Goal: Navigation & Orientation: Find specific page/section

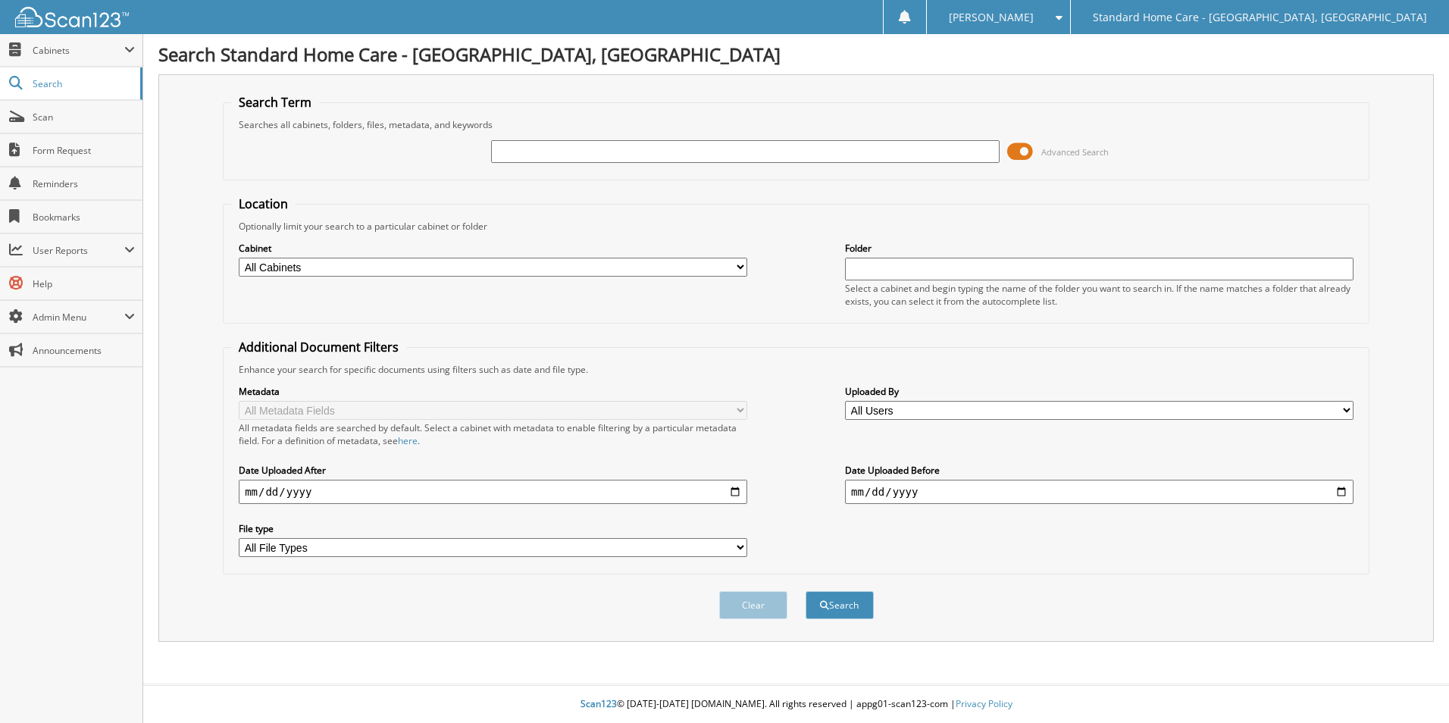
click at [574, 146] on input "text" at bounding box center [745, 151] width 509 height 23
type input "mobley"
click at [806, 591] on button "Search" at bounding box center [840, 605] width 68 height 28
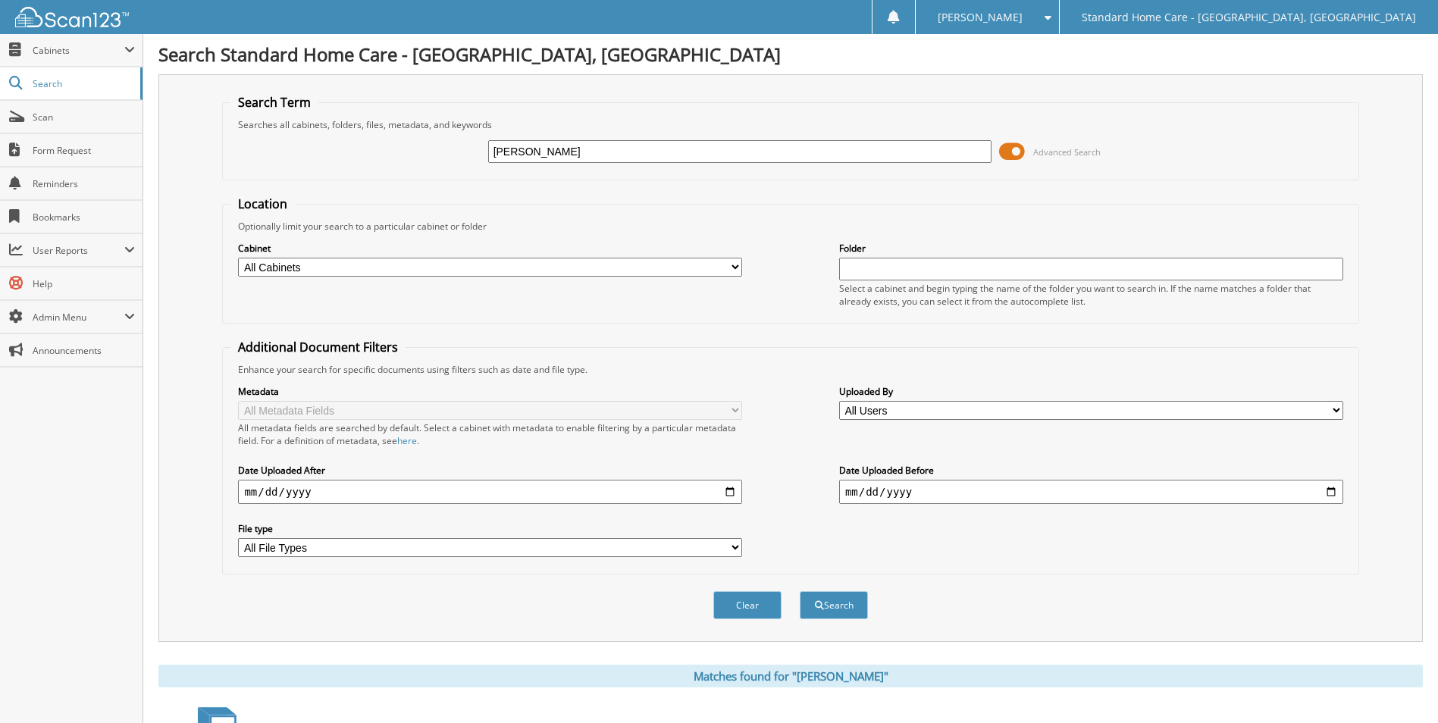
scroll to position [124, 0]
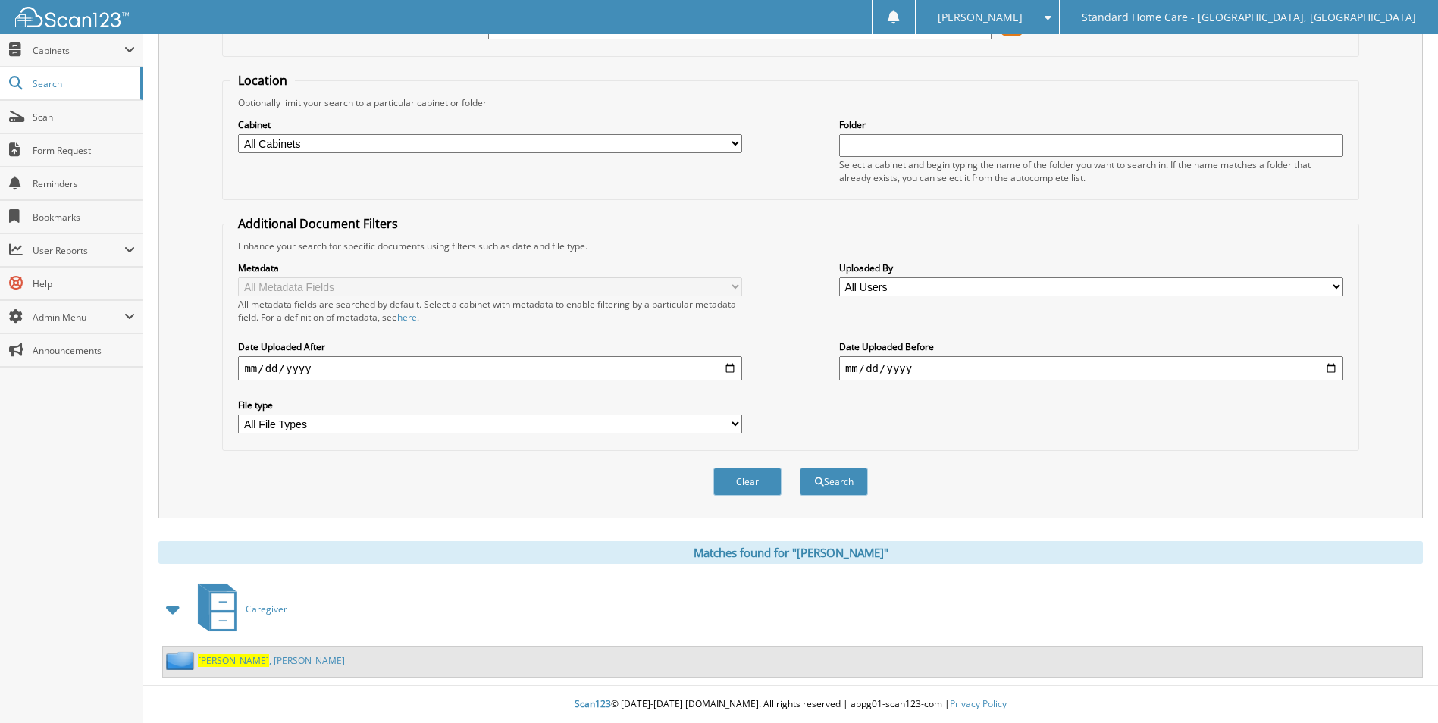
click at [282, 664] on div "Mobley , Maryanne" at bounding box center [792, 662] width 1259 height 30
click at [262, 659] on link "Mobley , Maryanne" at bounding box center [271, 660] width 147 height 13
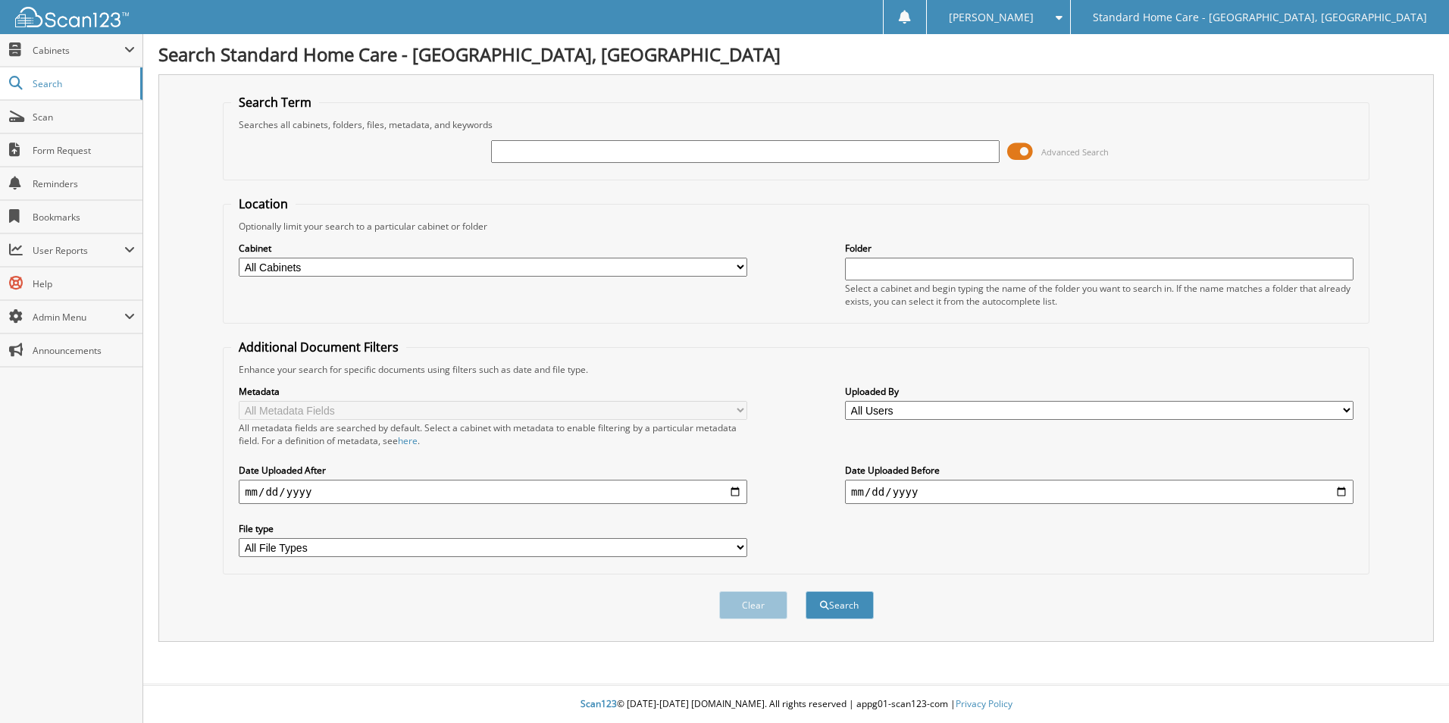
click at [619, 151] on input "text" at bounding box center [745, 151] width 509 height 23
type input "[PERSON_NAME]"
click at [806, 591] on button "Search" at bounding box center [840, 605] width 68 height 28
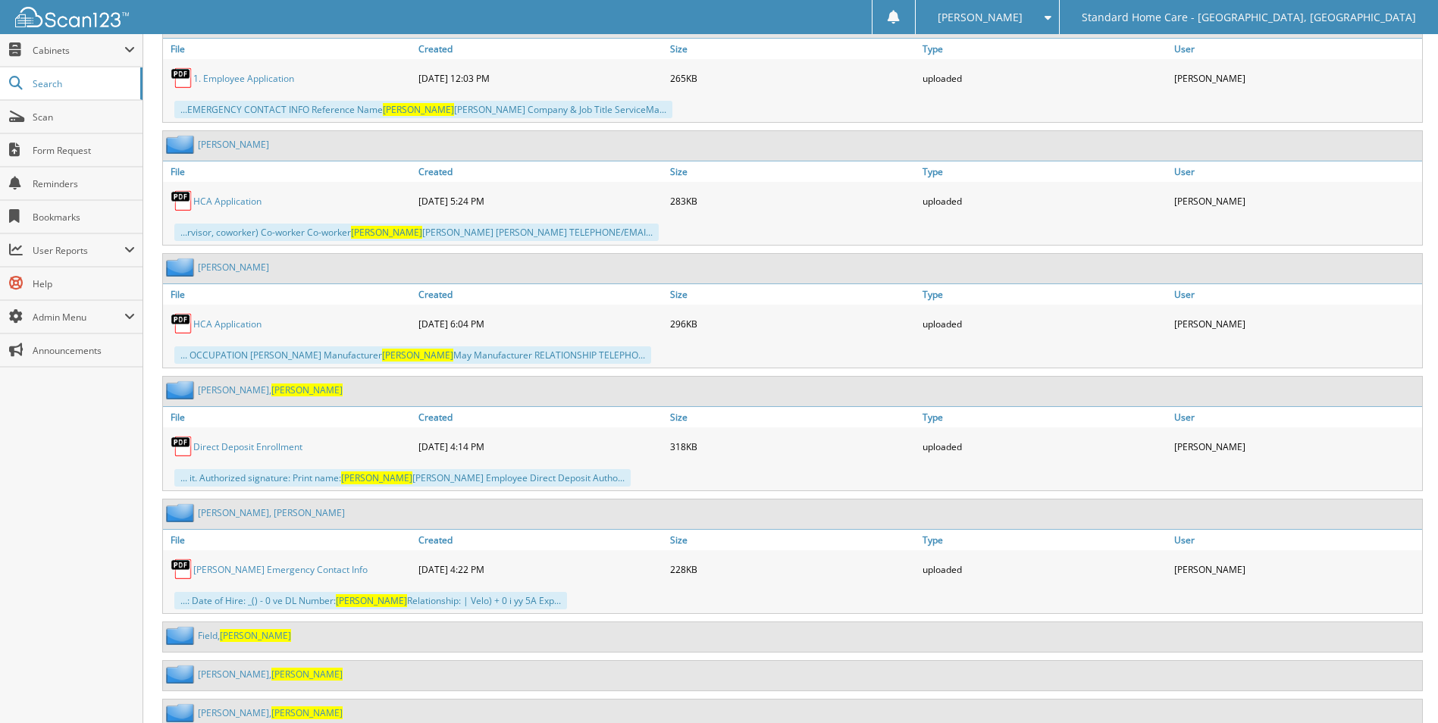
scroll to position [1056, 0]
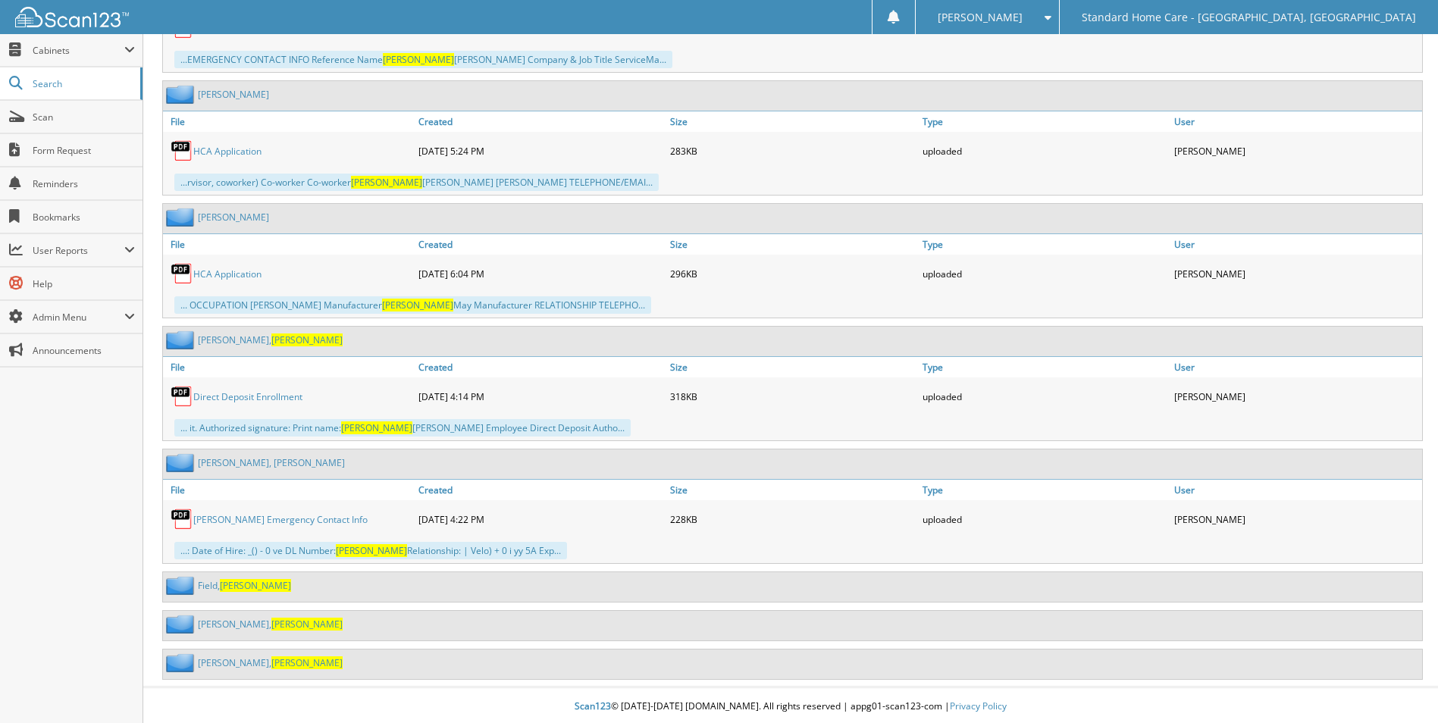
click at [224, 581] on span "[PERSON_NAME]" at bounding box center [255, 585] width 71 height 13
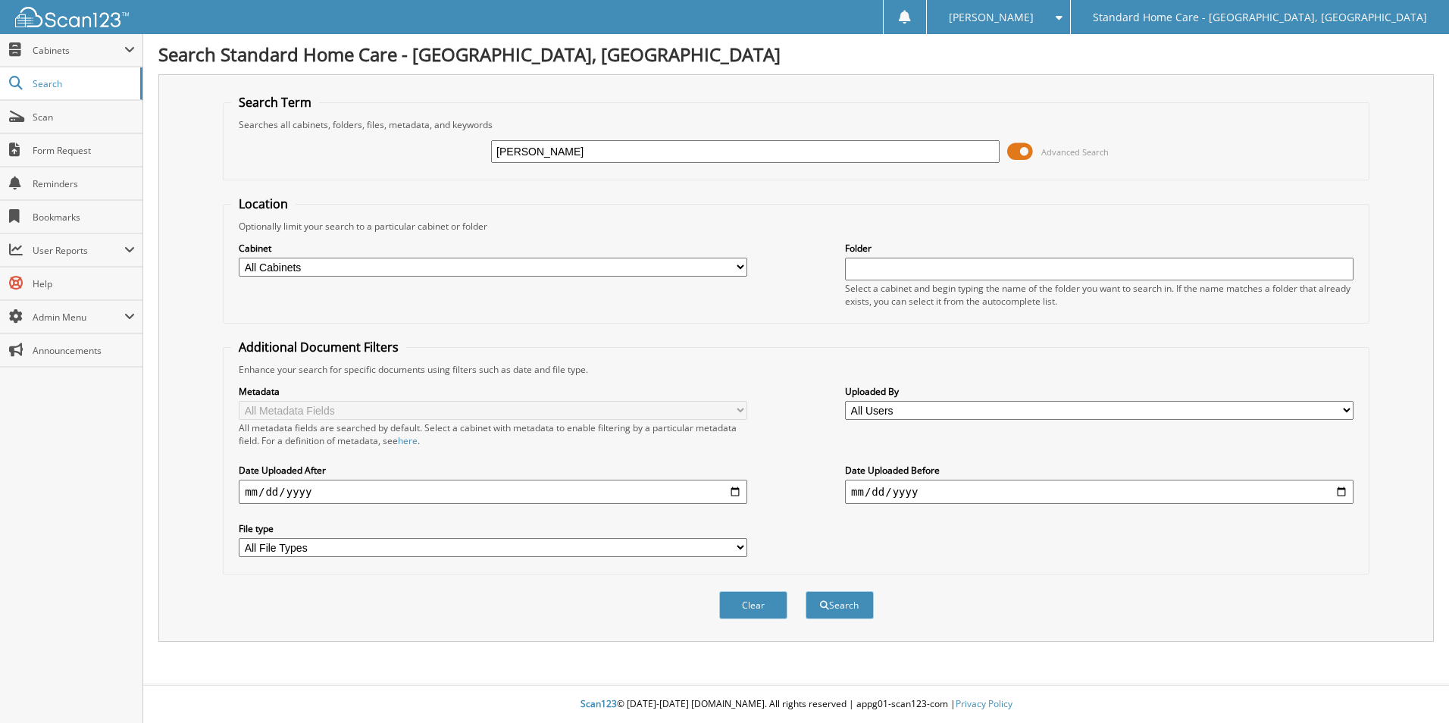
type input "[PERSON_NAME]"
click at [806, 591] on button "Search" at bounding box center [840, 605] width 68 height 28
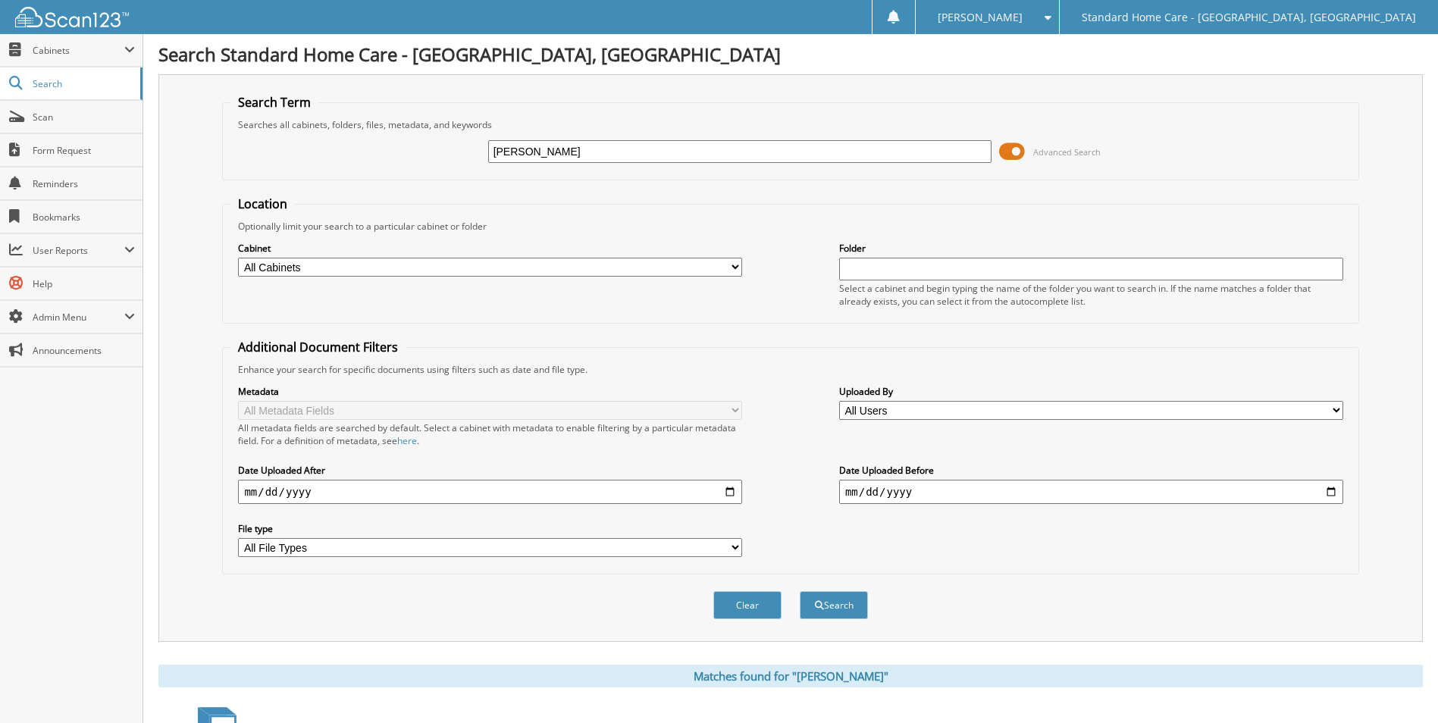
scroll to position [124, 0]
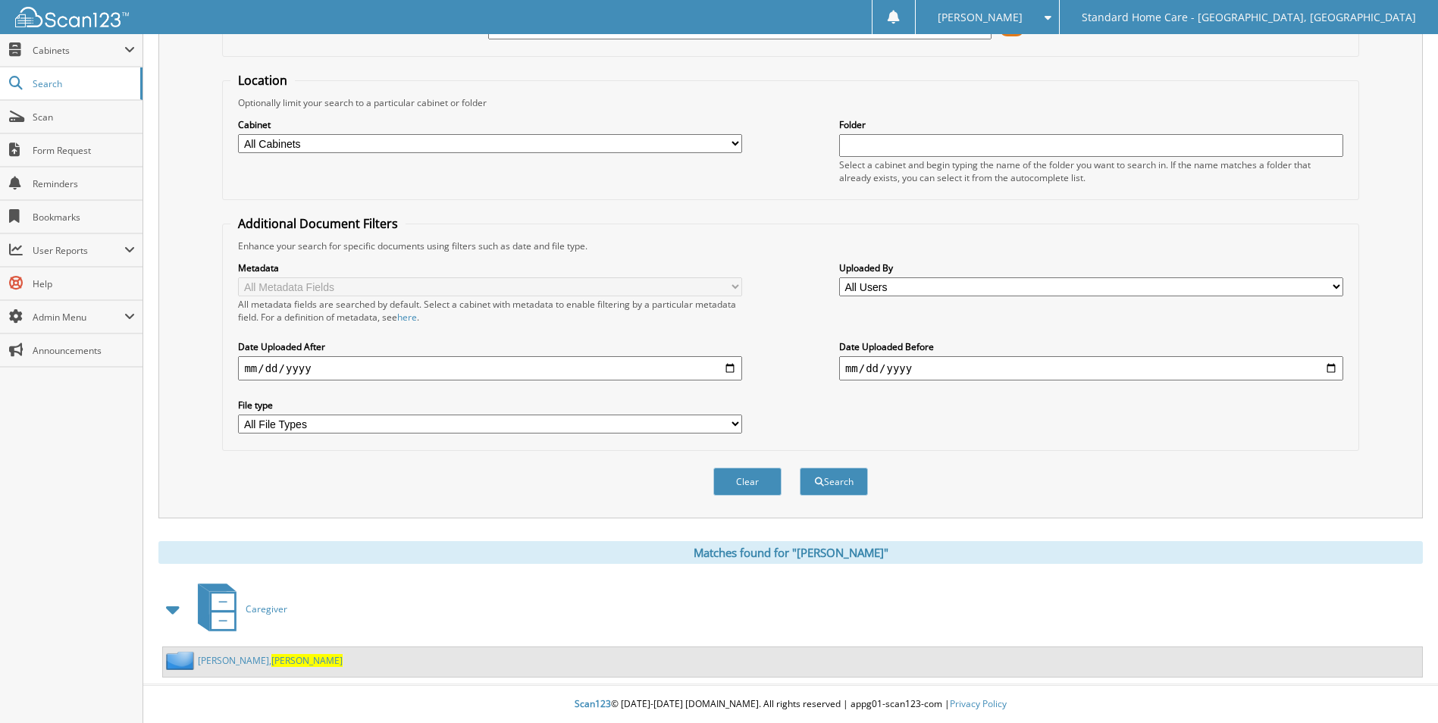
click at [213, 666] on link "Webster, Elona" at bounding box center [270, 660] width 145 height 13
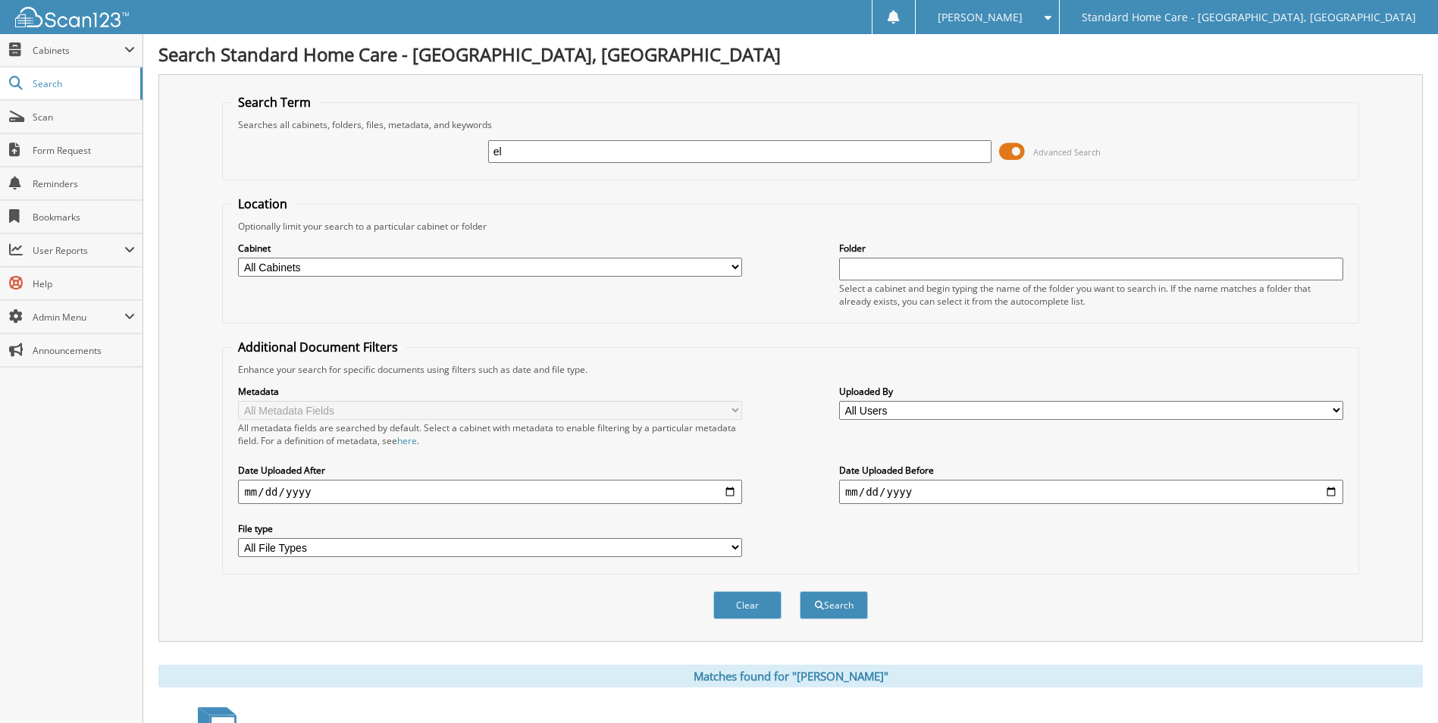
type input "e"
type input "[PERSON_NAME]"
click at [800, 591] on button "Search" at bounding box center [834, 605] width 68 height 28
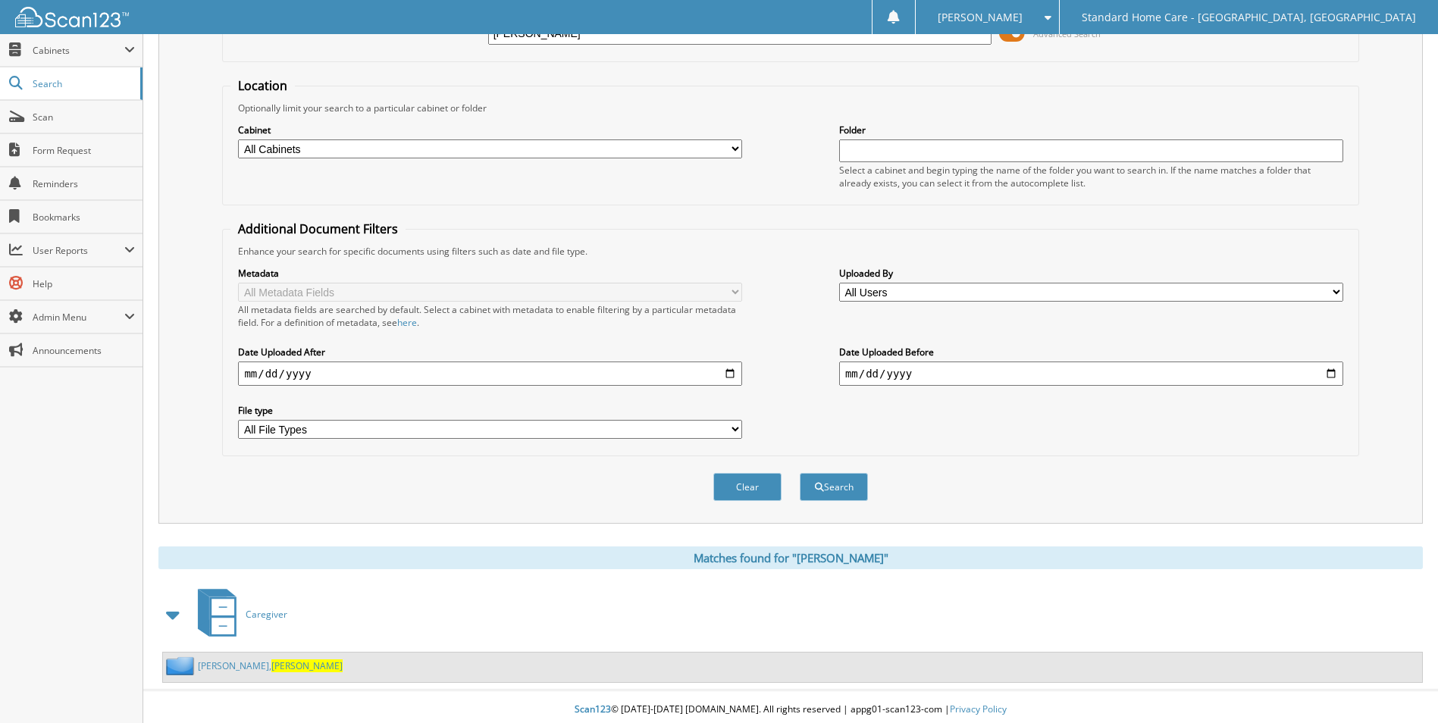
scroll to position [124, 0]
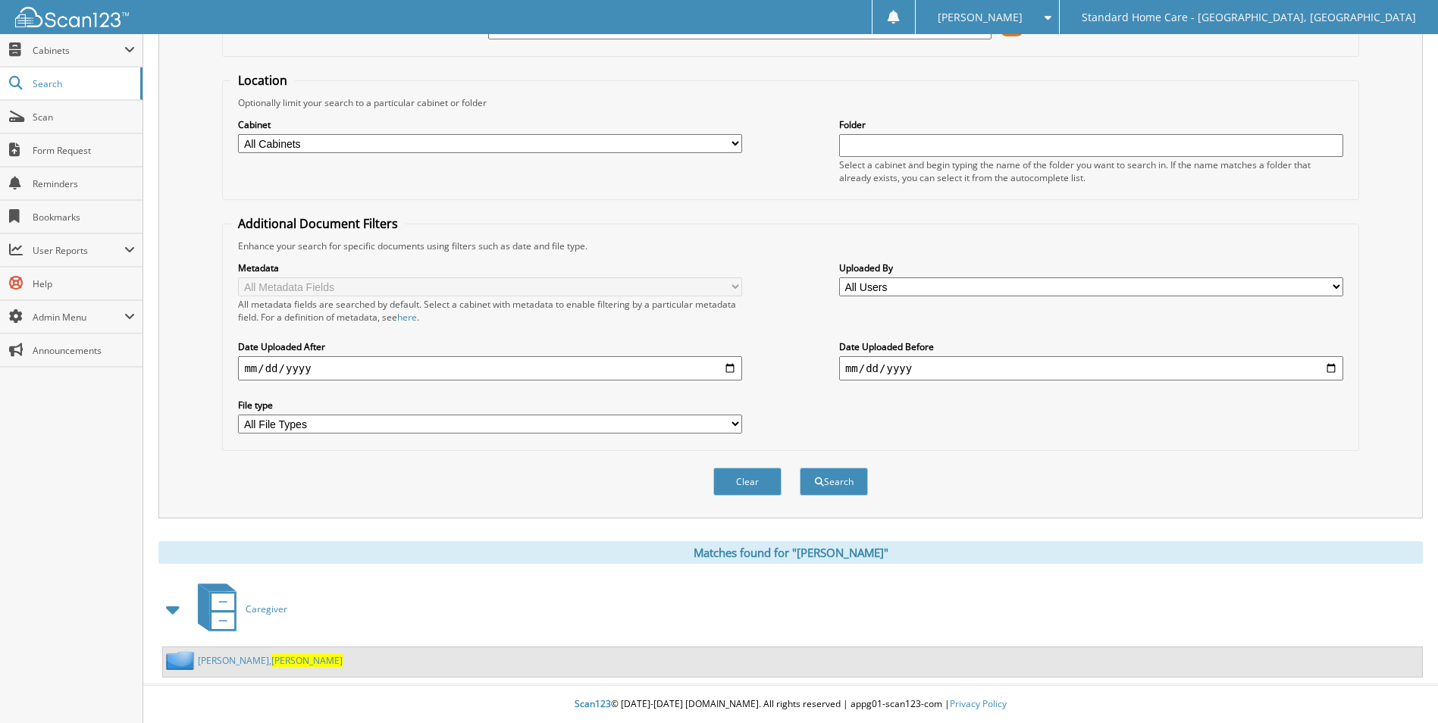
click at [203, 663] on link "Bowles, Francine" at bounding box center [270, 660] width 145 height 13
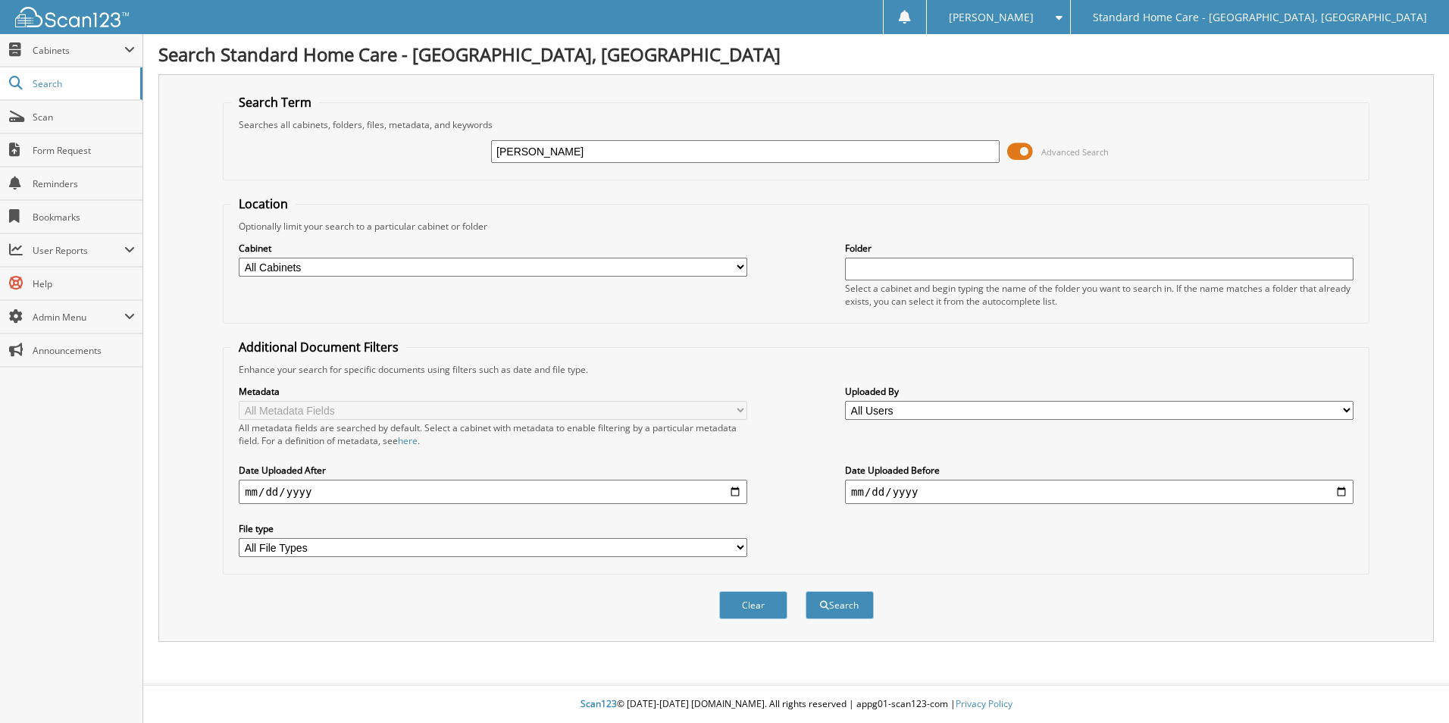
type input "brittney"
click at [806, 591] on button "Search" at bounding box center [840, 605] width 68 height 28
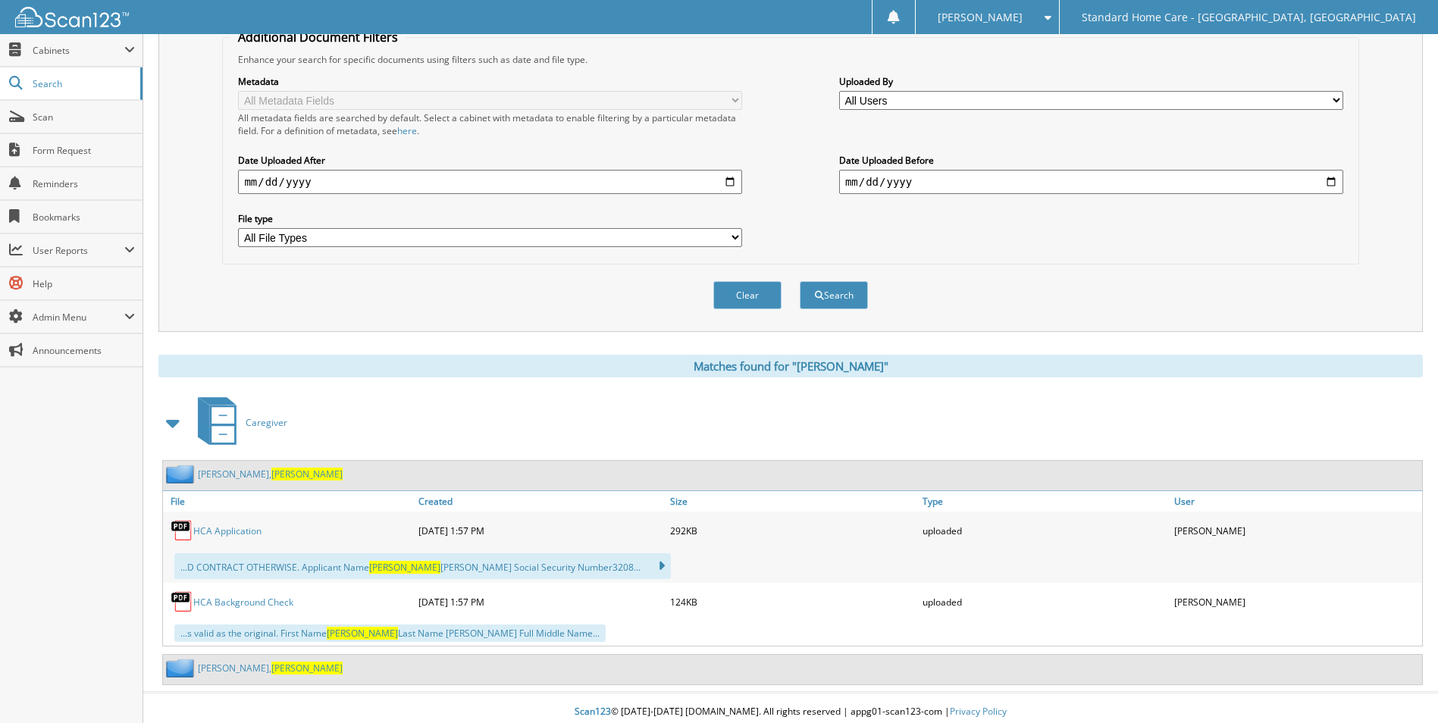
scroll to position [318, 0]
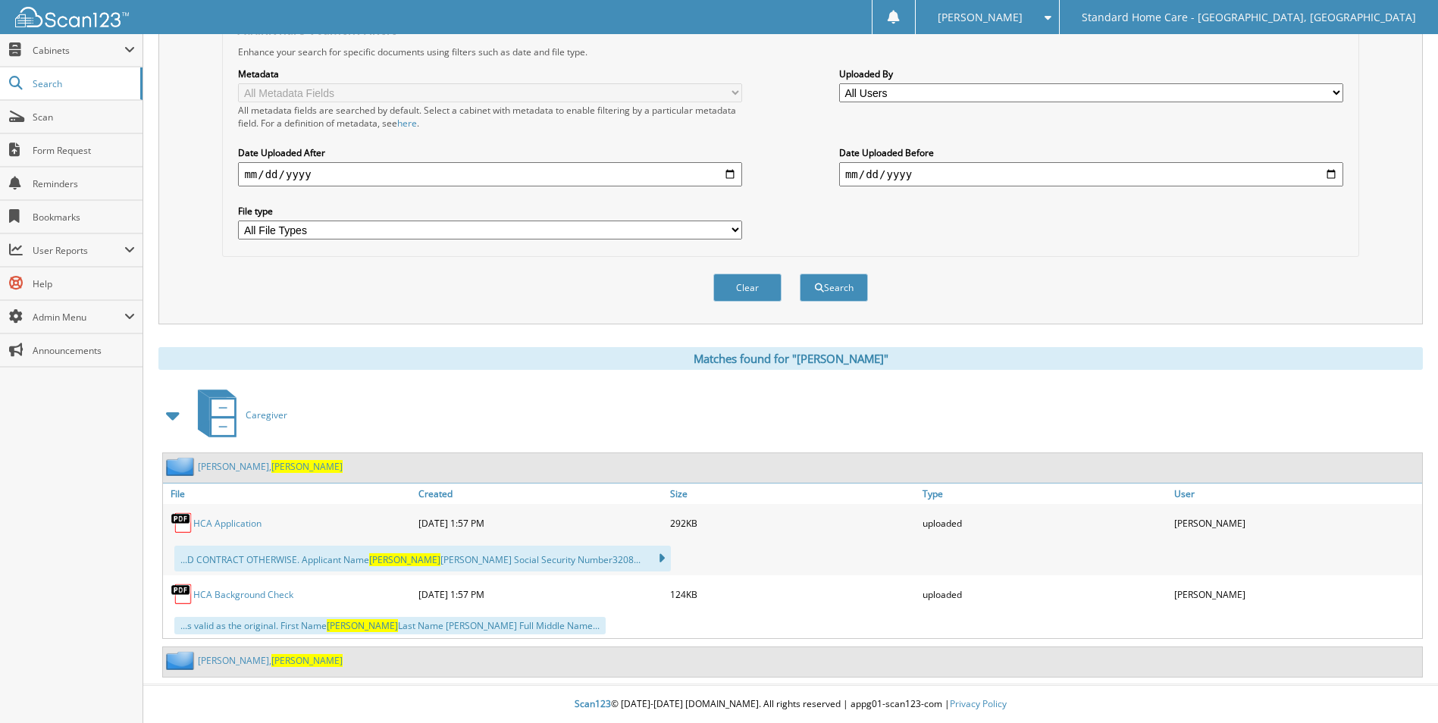
click at [271, 660] on span "[PERSON_NAME]" at bounding box center [306, 660] width 71 height 13
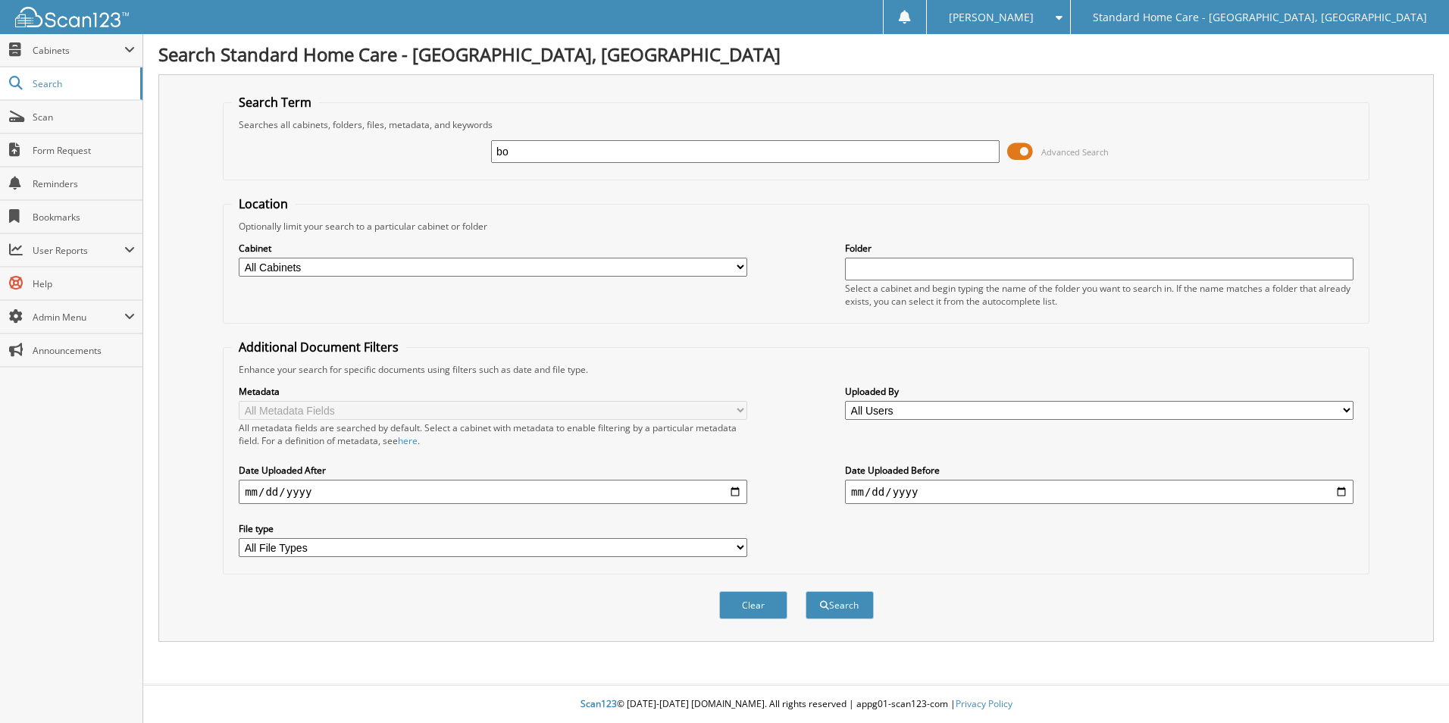
type input "b"
type input "[PERSON_NAME]"
click at [806, 591] on button "Search" at bounding box center [840, 605] width 68 height 28
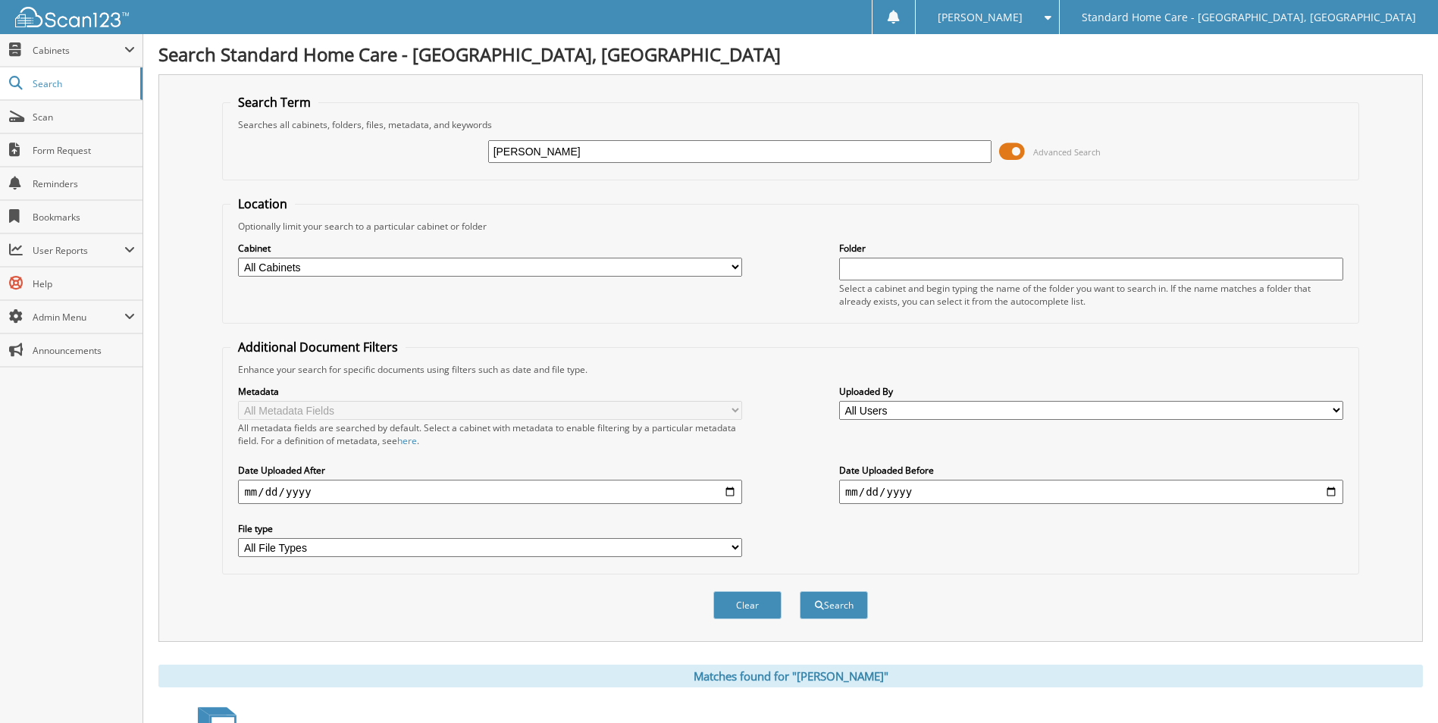
click at [528, 149] on input "dominique" at bounding box center [740, 151] width 504 height 23
type input "rikita"
click at [800, 591] on button "Search" at bounding box center [834, 605] width 68 height 28
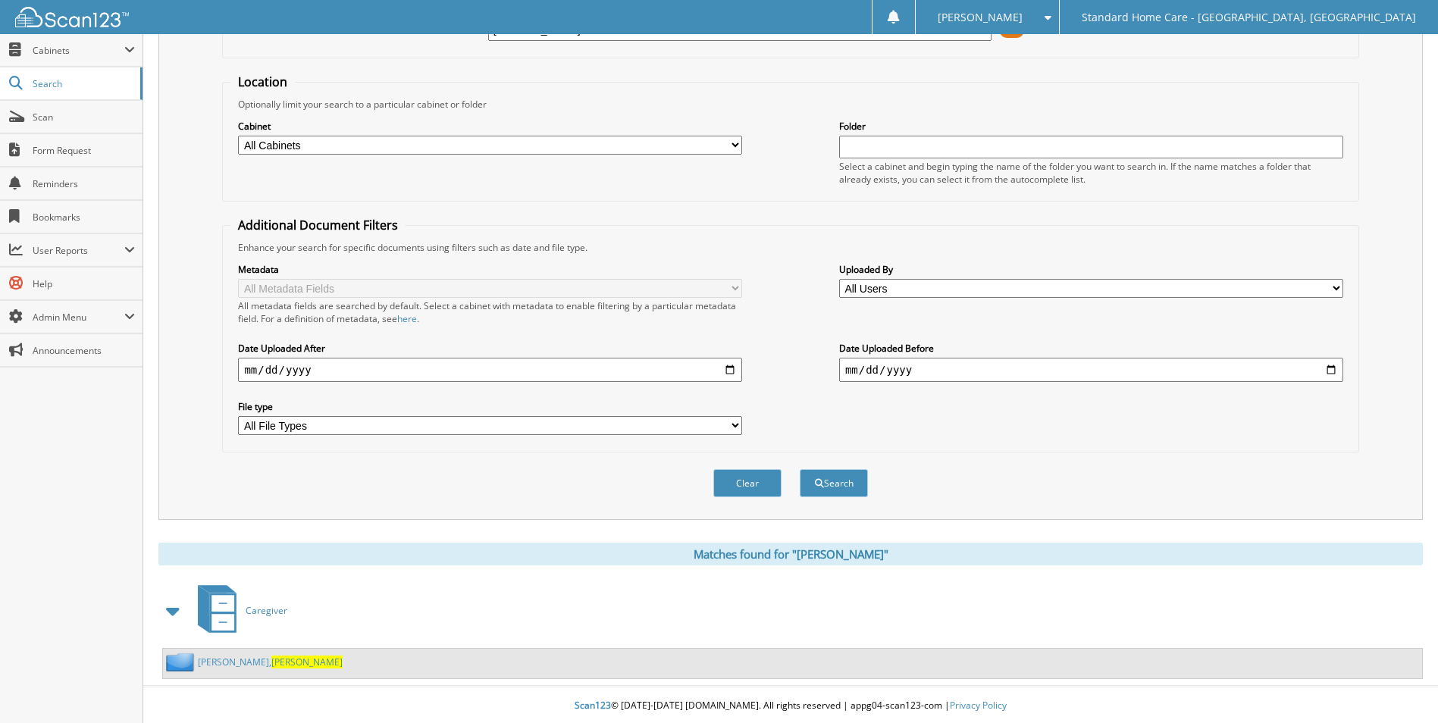
scroll to position [124, 0]
click at [212, 671] on div "[PERSON_NAME]" at bounding box center [792, 662] width 1259 height 30
click at [208, 666] on link "[PERSON_NAME]" at bounding box center [270, 660] width 145 height 13
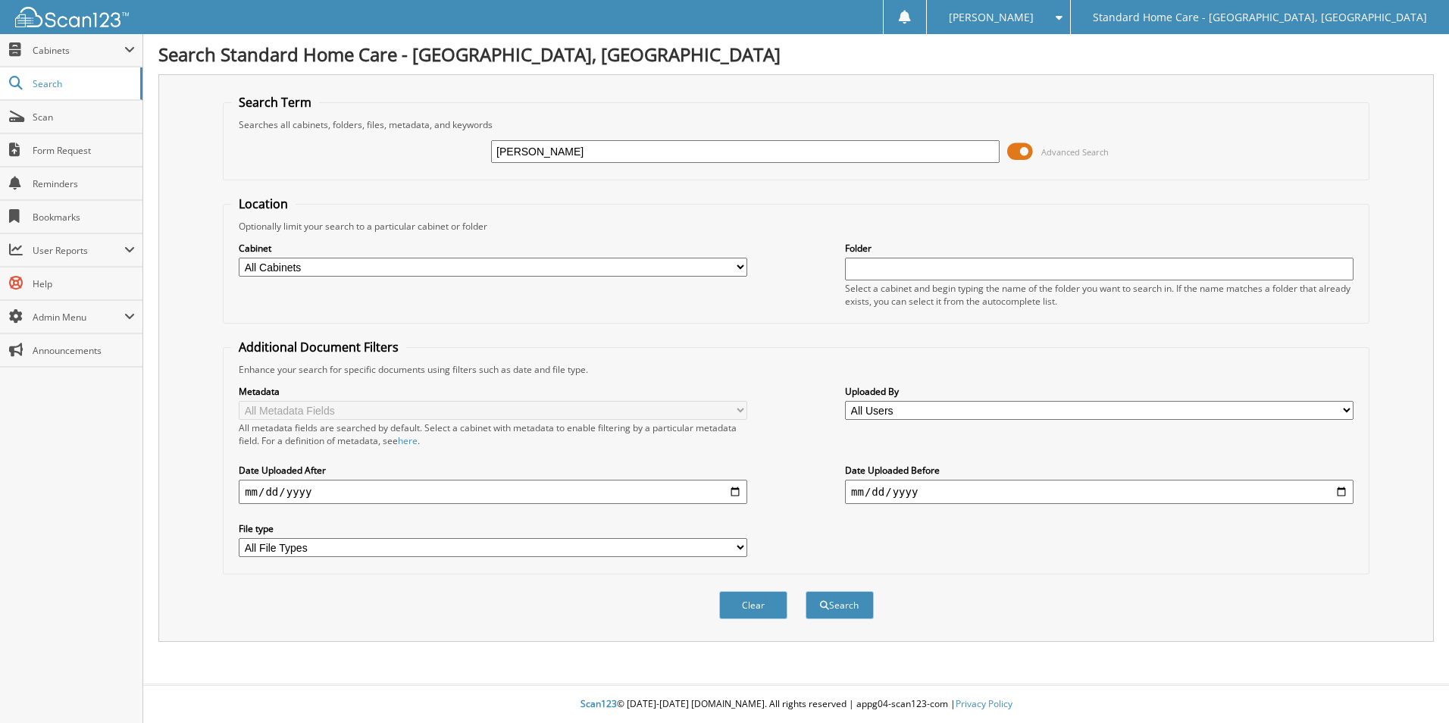
type input "[PERSON_NAME]"
click at [806, 591] on button "Search" at bounding box center [840, 605] width 68 height 28
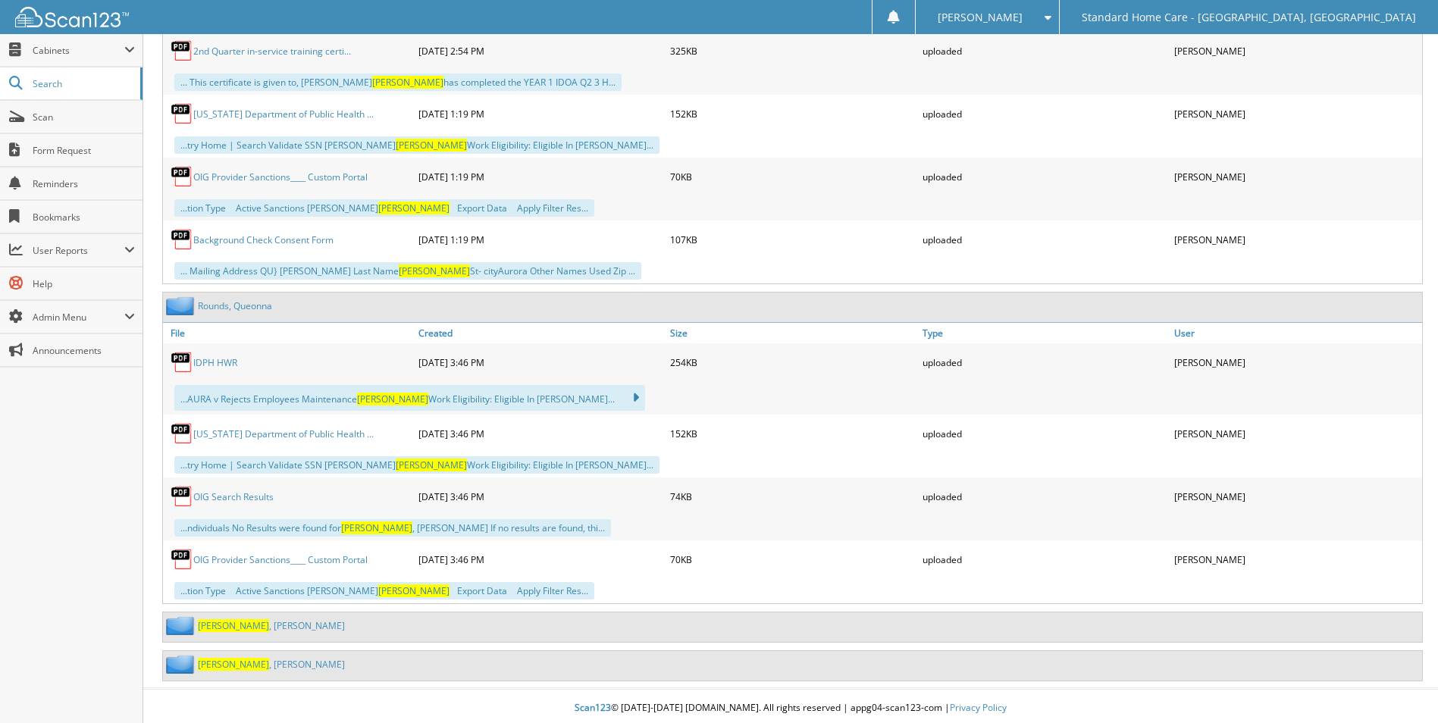
scroll to position [1583, 0]
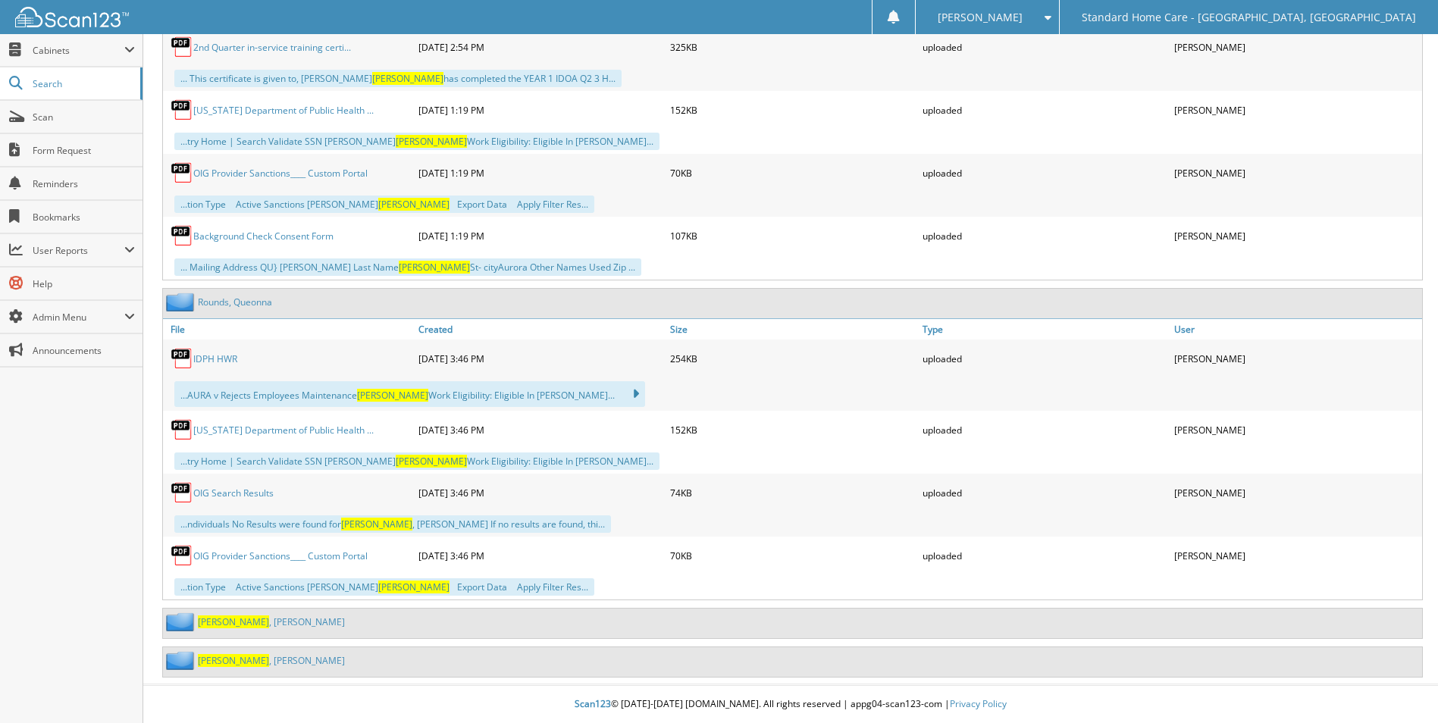
click at [231, 619] on span "Romero" at bounding box center [233, 621] width 71 height 13
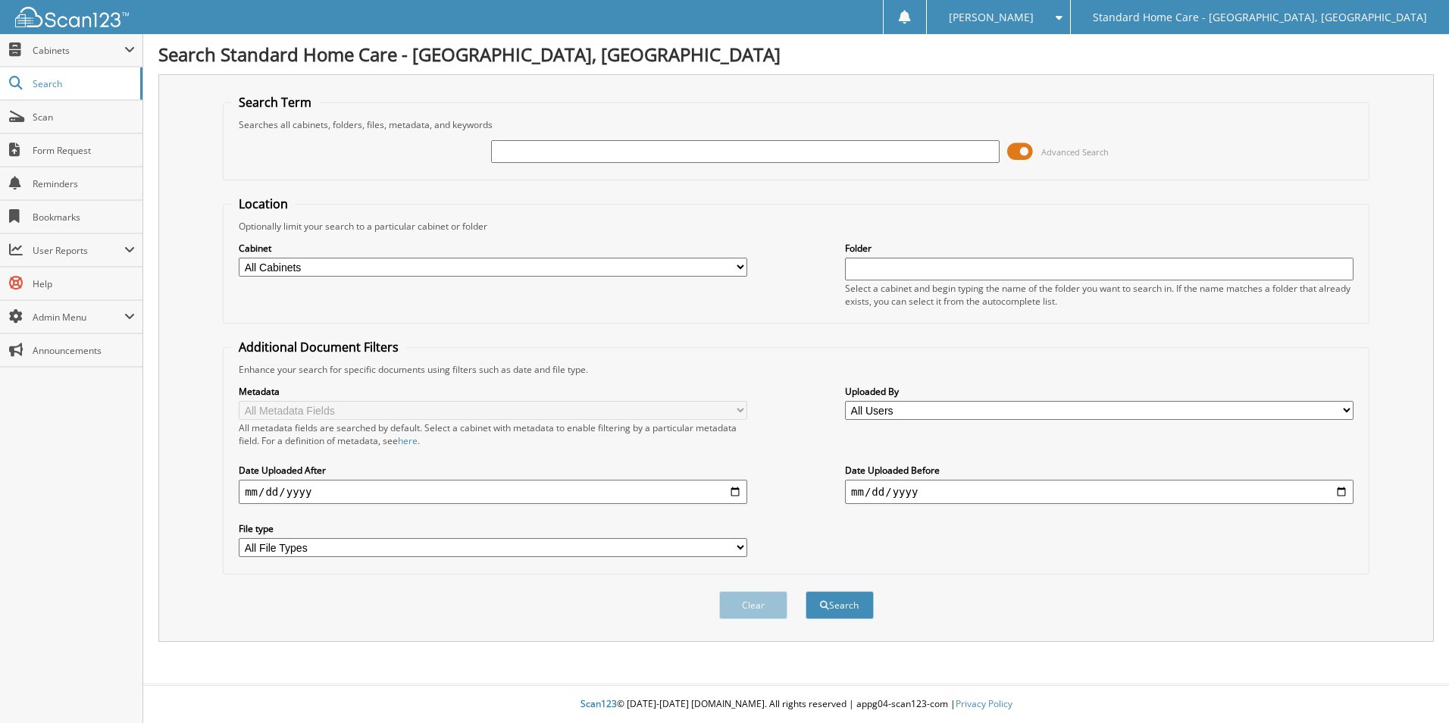
click at [879, 139] on div at bounding box center [745, 152] width 509 height 26
click at [897, 155] on input "text" at bounding box center [745, 151] width 509 height 23
type input "p"
type input "[PERSON_NAME]"
click at [806, 591] on button "Search" at bounding box center [840, 605] width 68 height 28
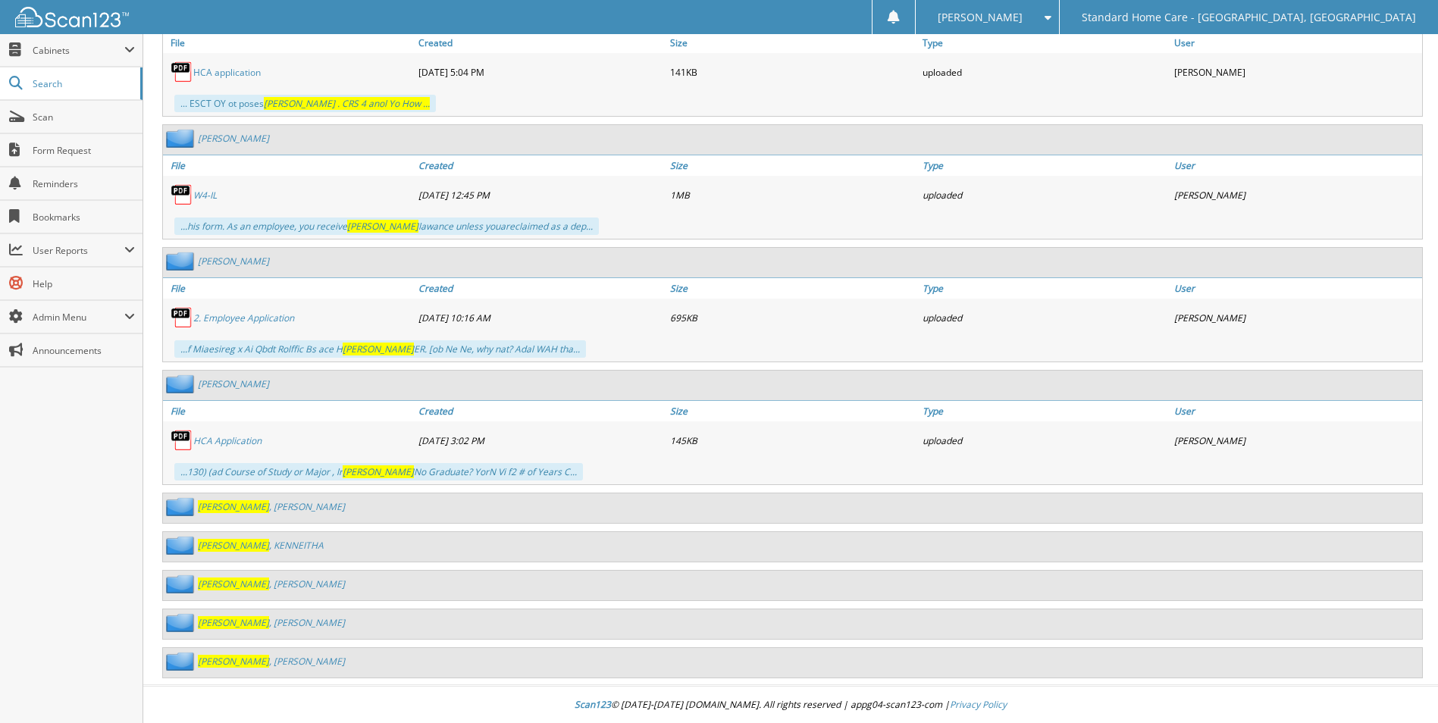
scroll to position [918, 0]
click at [227, 496] on div "[PERSON_NAME]" at bounding box center [792, 508] width 1259 height 30
click at [236, 507] on link "[PERSON_NAME]" at bounding box center [271, 506] width 147 height 13
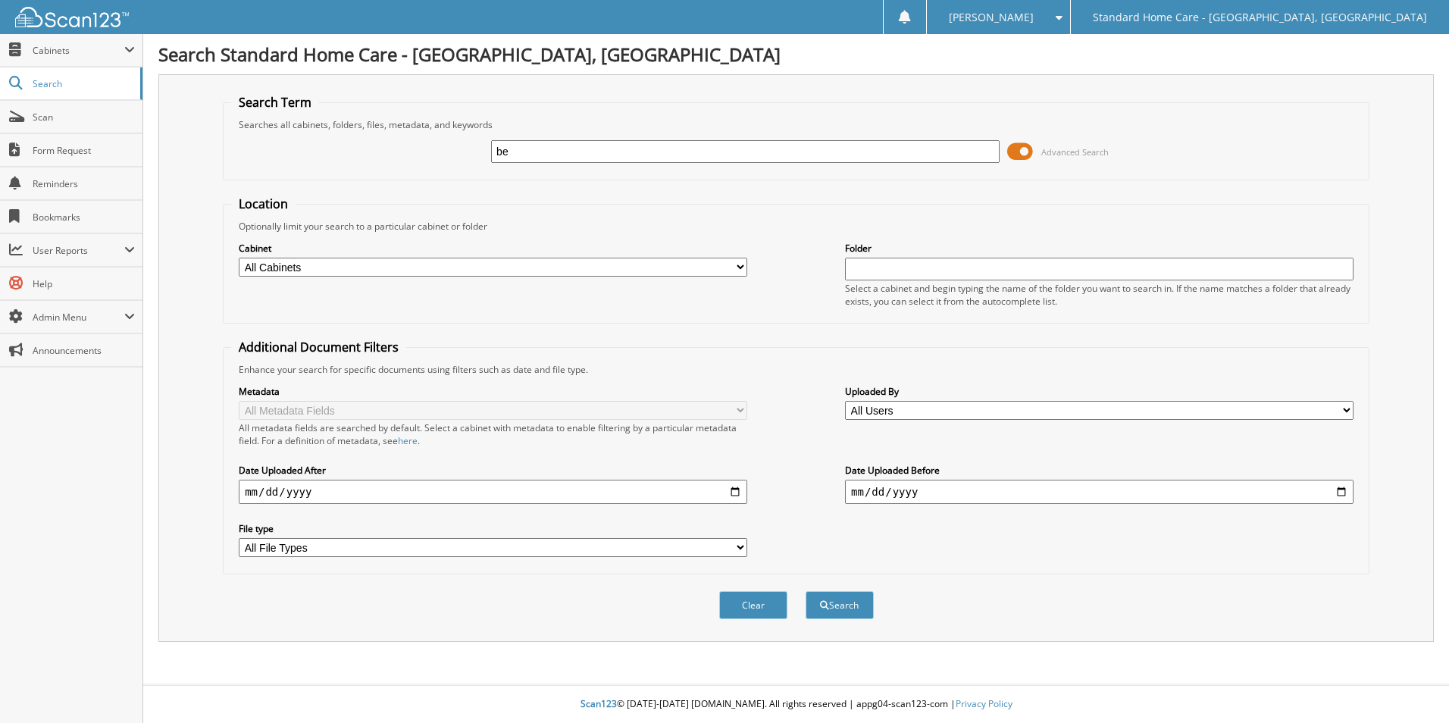
type input "b"
type input "[PERSON_NAME]"
click at [806, 591] on button "Search" at bounding box center [840, 605] width 68 height 28
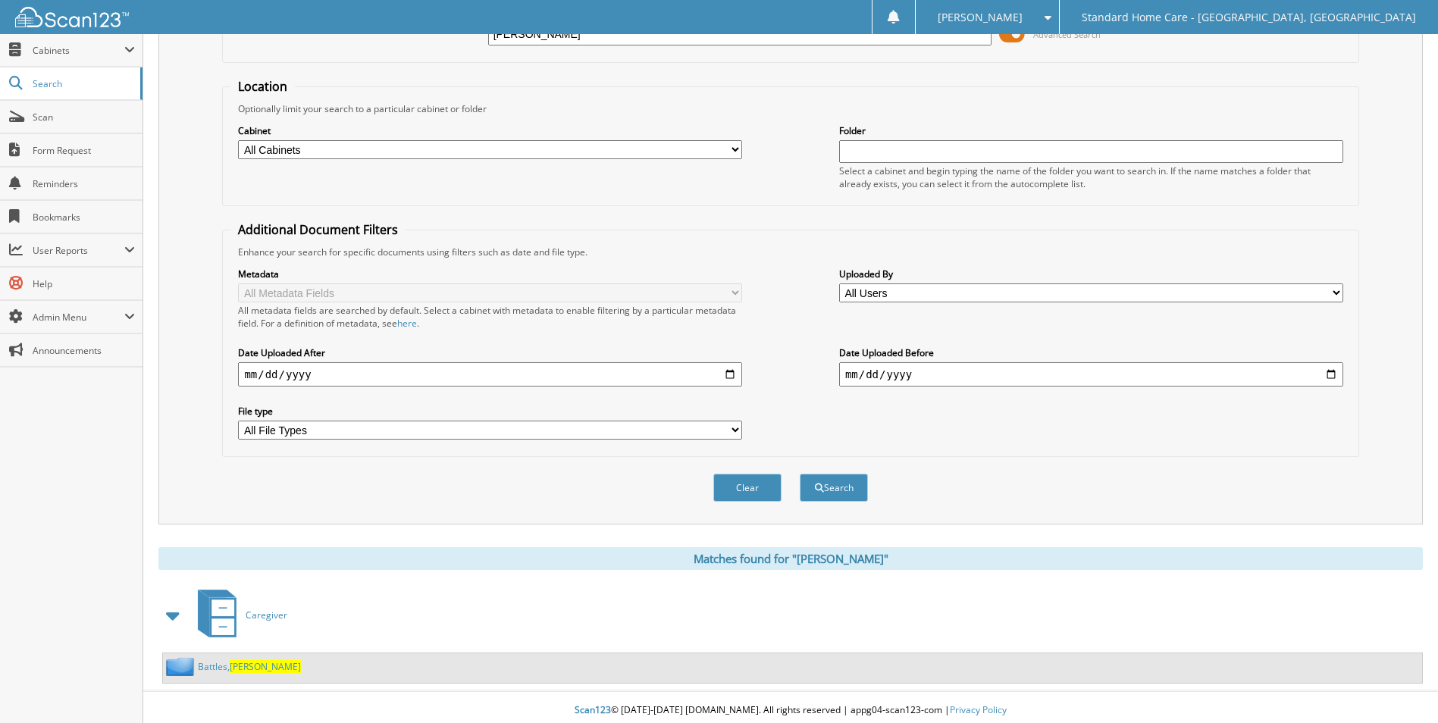
scroll to position [124, 0]
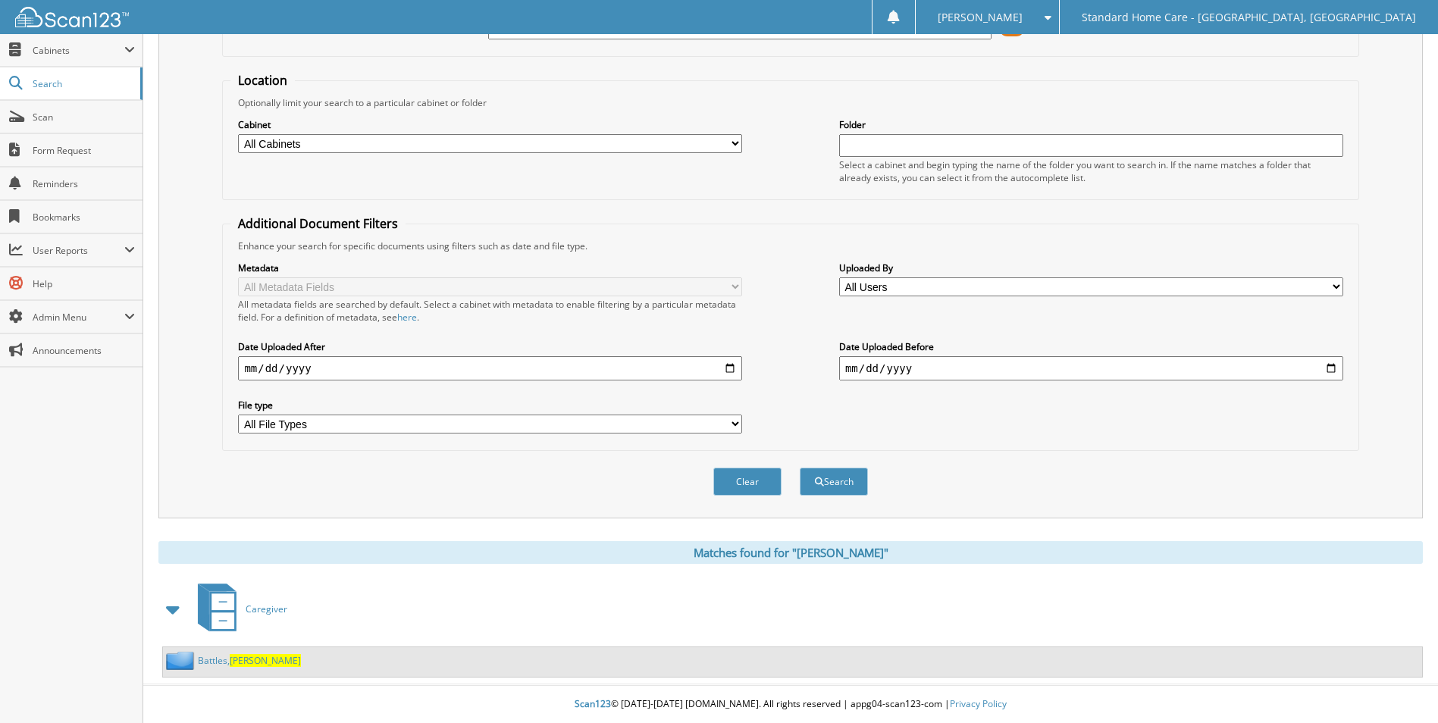
click at [211, 660] on link "[PERSON_NAME][GEOGRAPHIC_DATA]" at bounding box center [249, 660] width 103 height 13
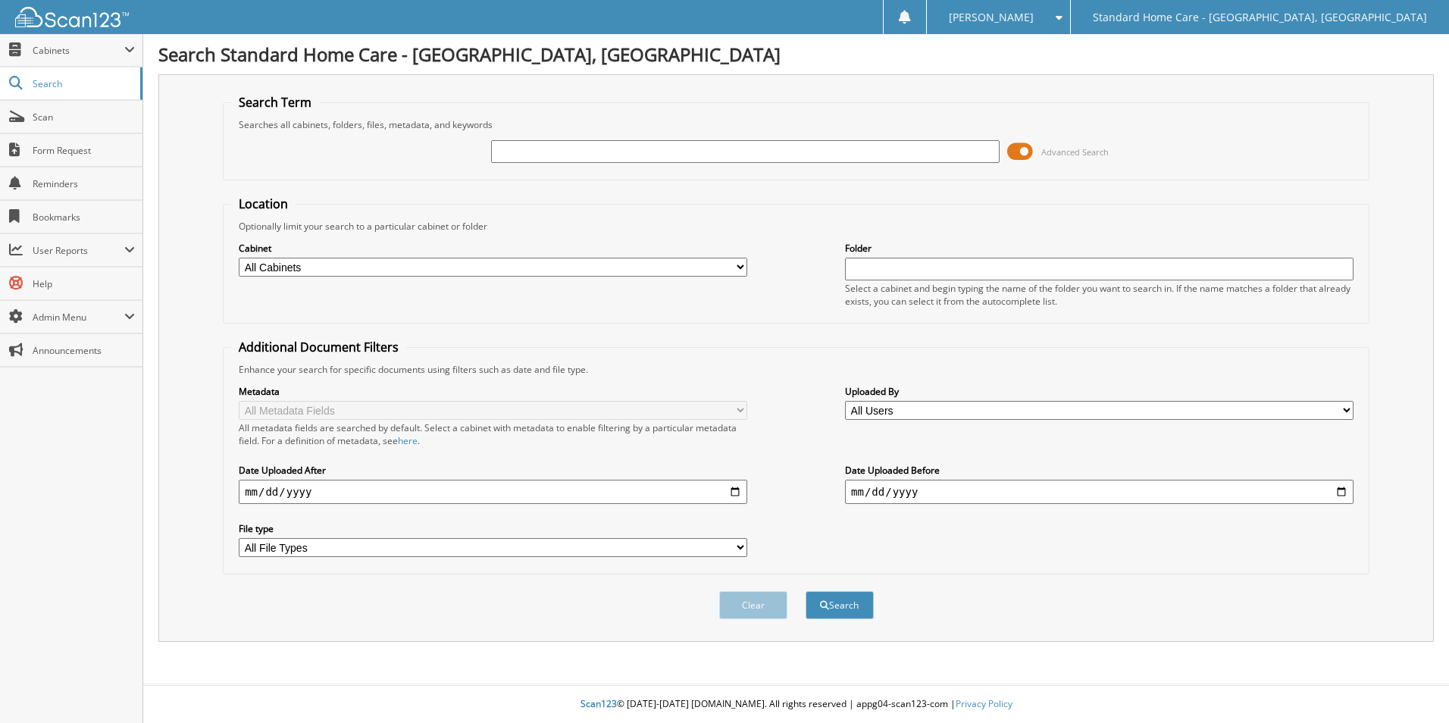
type input "b"
type input "[PERSON_NAME]"
click at [806, 591] on button "Search" at bounding box center [840, 605] width 68 height 28
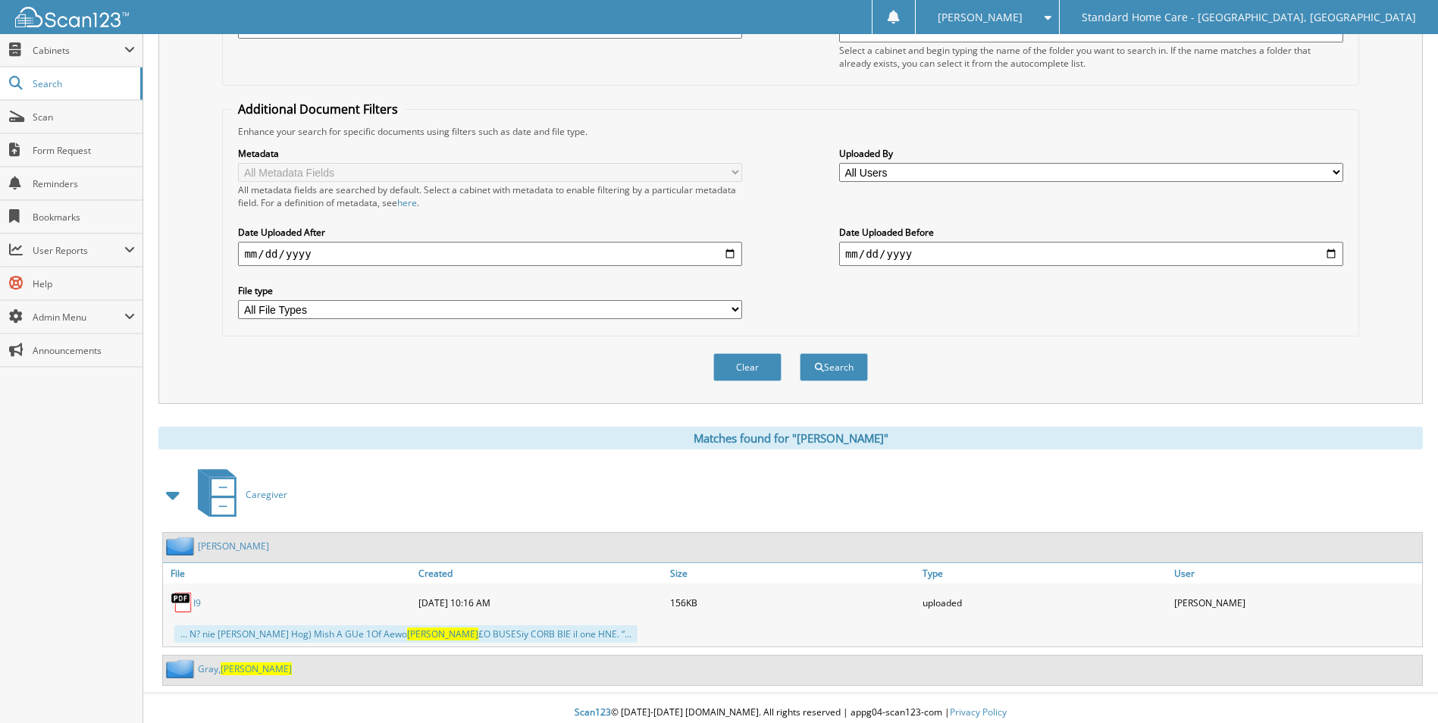
scroll to position [247, 0]
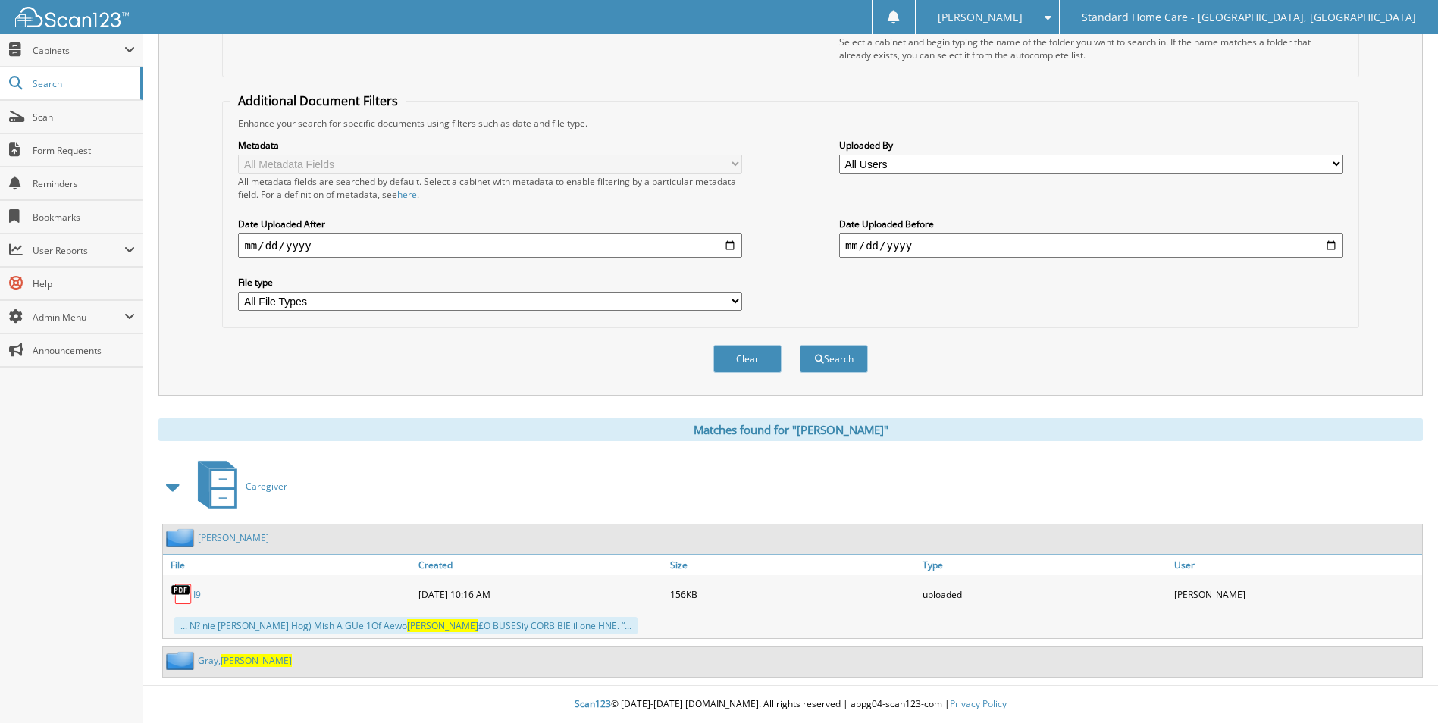
click at [221, 669] on div "[PERSON_NAME]" at bounding box center [227, 660] width 129 height 19
click at [215, 656] on link "[PERSON_NAME]" at bounding box center [245, 660] width 94 height 13
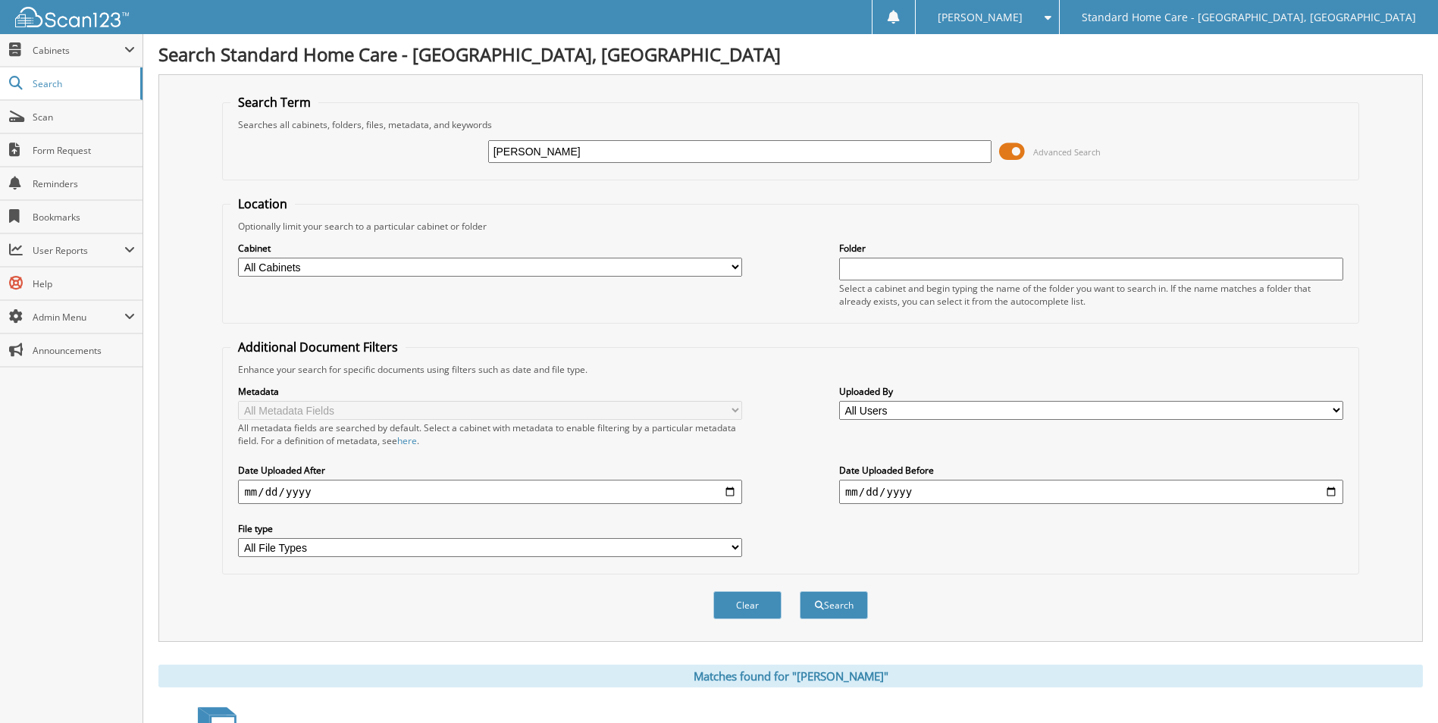
click at [581, 154] on input "[PERSON_NAME]" at bounding box center [740, 151] width 504 height 23
type input "[PERSON_NAME]"
click at [800, 591] on button "Search" at bounding box center [834, 605] width 68 height 28
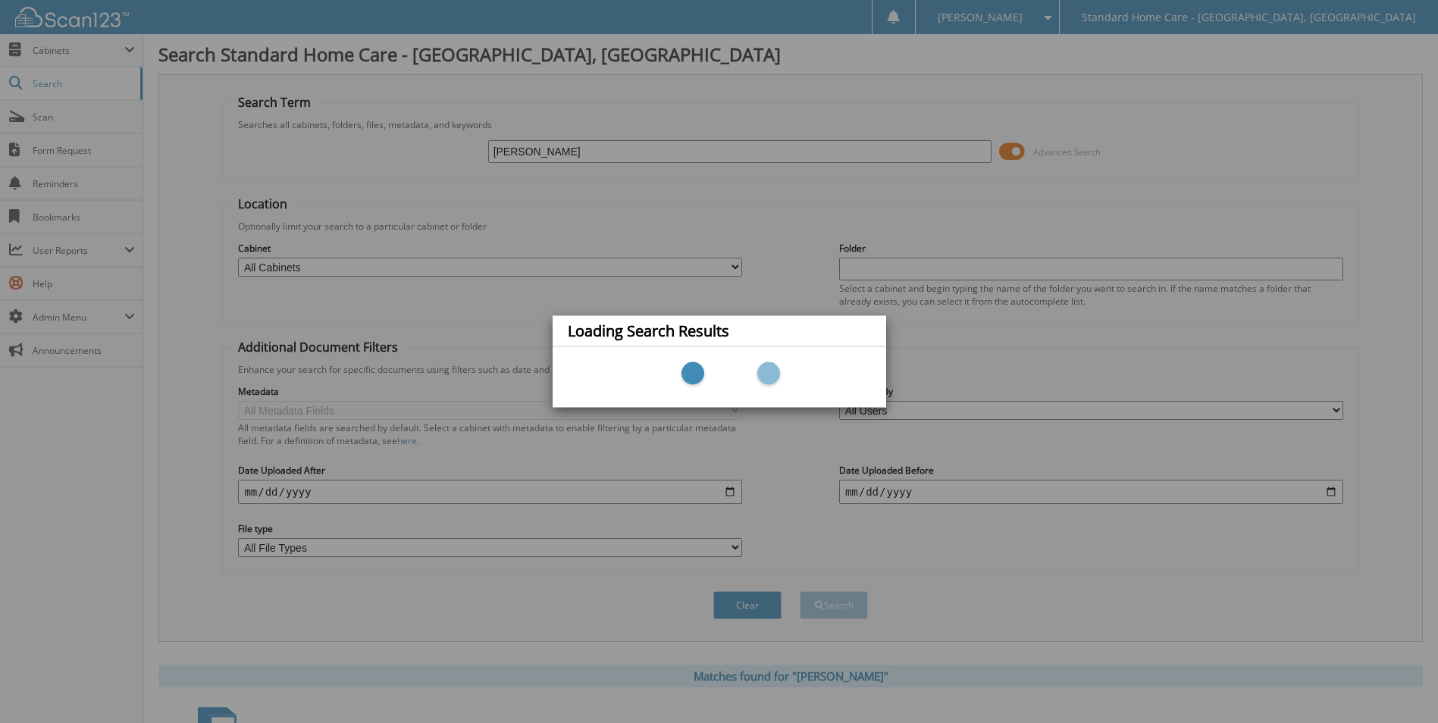
scroll to position [45, 0]
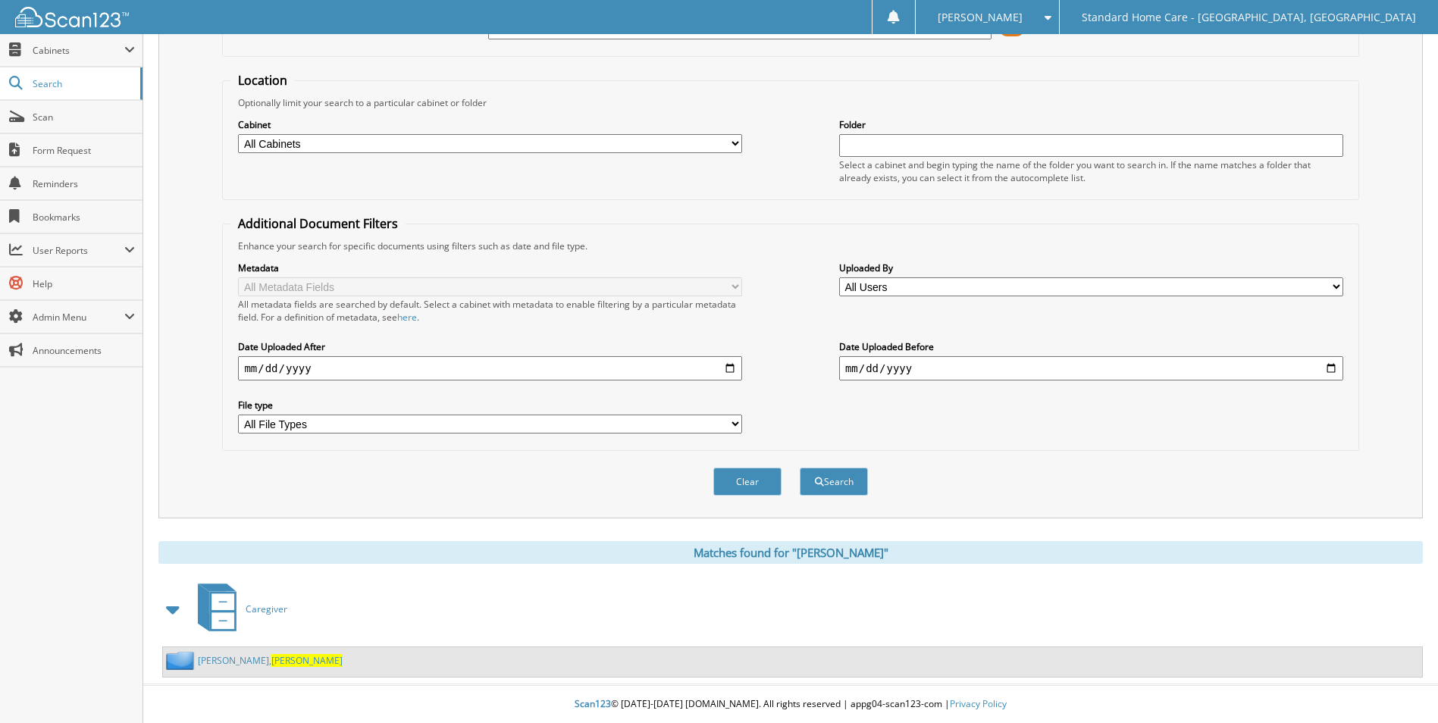
scroll to position [124, 0]
click at [240, 672] on div "Oneal, Rikita" at bounding box center [792, 662] width 1259 height 30
click at [271, 664] on span "Rikita" at bounding box center [306, 660] width 71 height 13
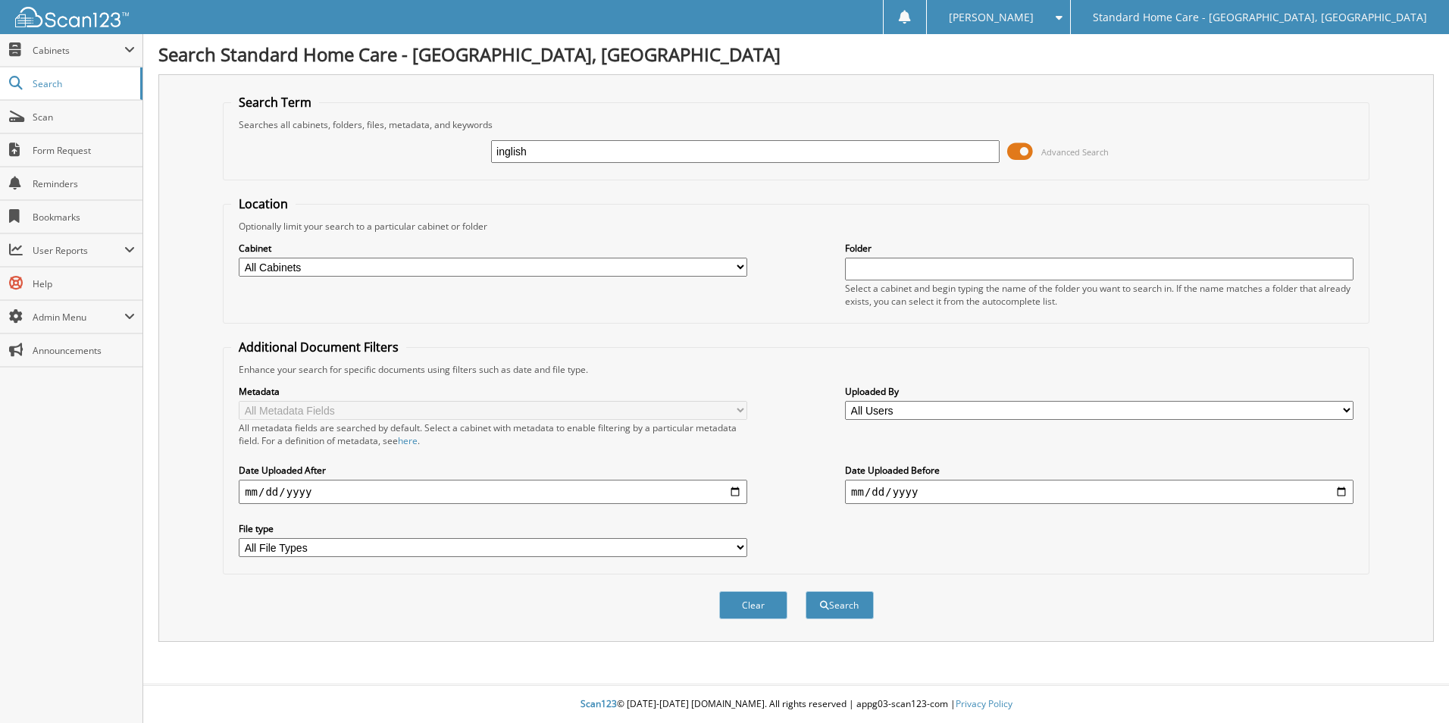
type input "inglish"
click at [806, 591] on button "Search" at bounding box center [840, 605] width 68 height 28
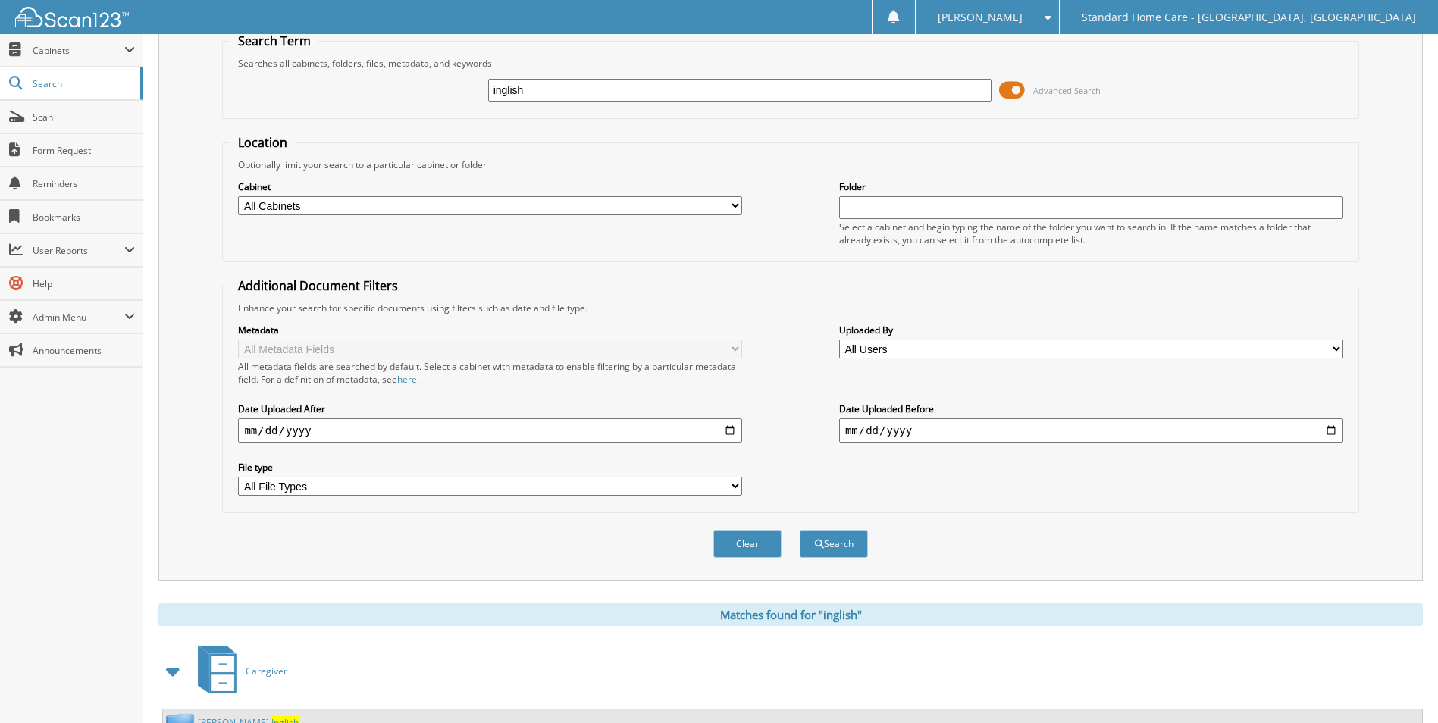
scroll to position [124, 0]
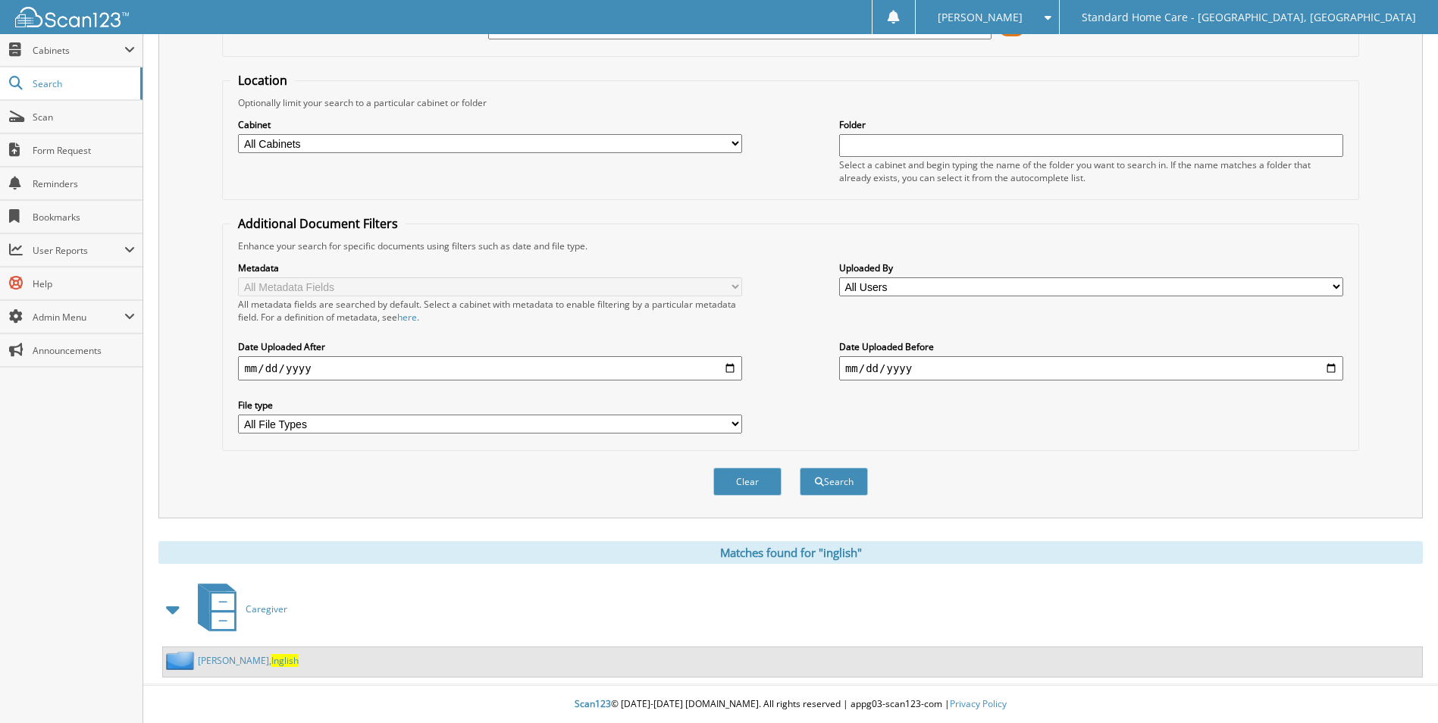
click at [236, 662] on link "[PERSON_NAME], [PERSON_NAME]" at bounding box center [248, 660] width 101 height 13
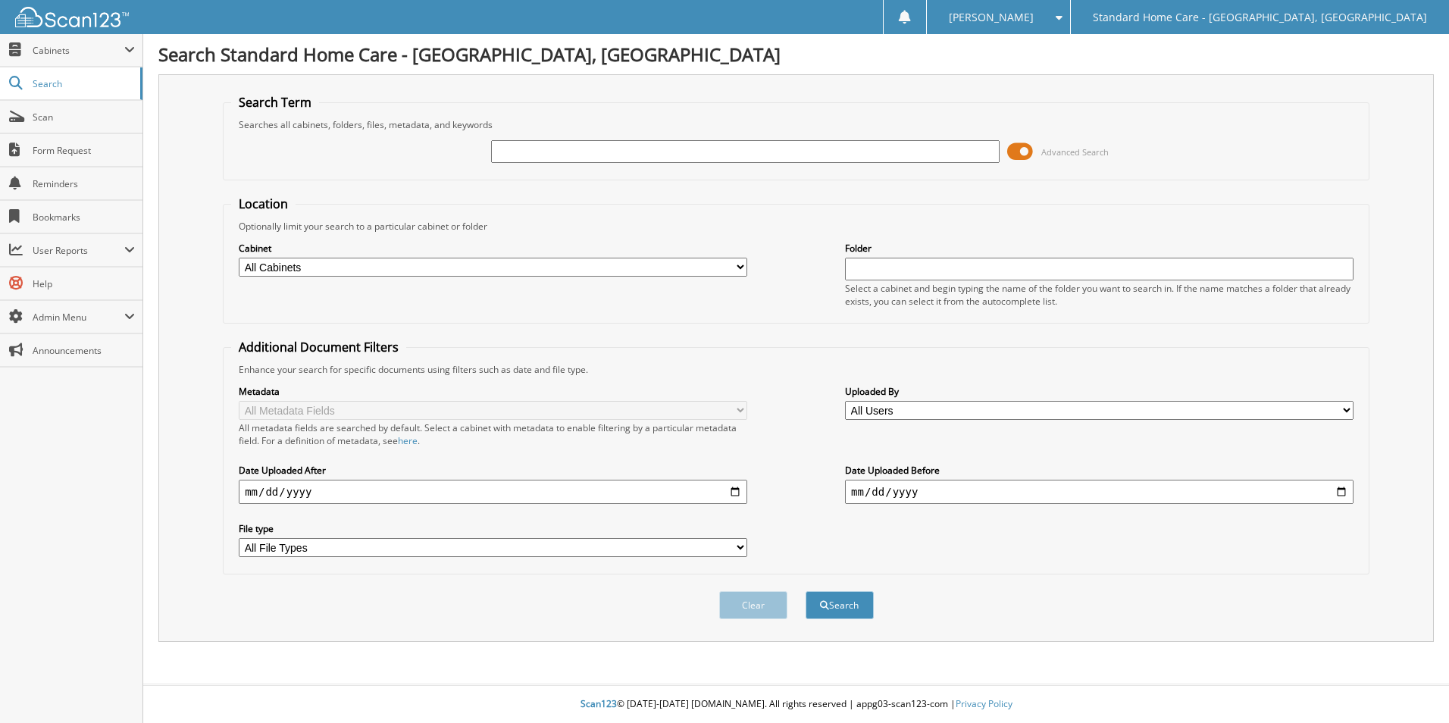
click at [788, 161] on input "text" at bounding box center [745, 151] width 509 height 23
type input ";"
type input "[PERSON_NAME]"
click at [806, 591] on button "Search" at bounding box center [840, 605] width 68 height 28
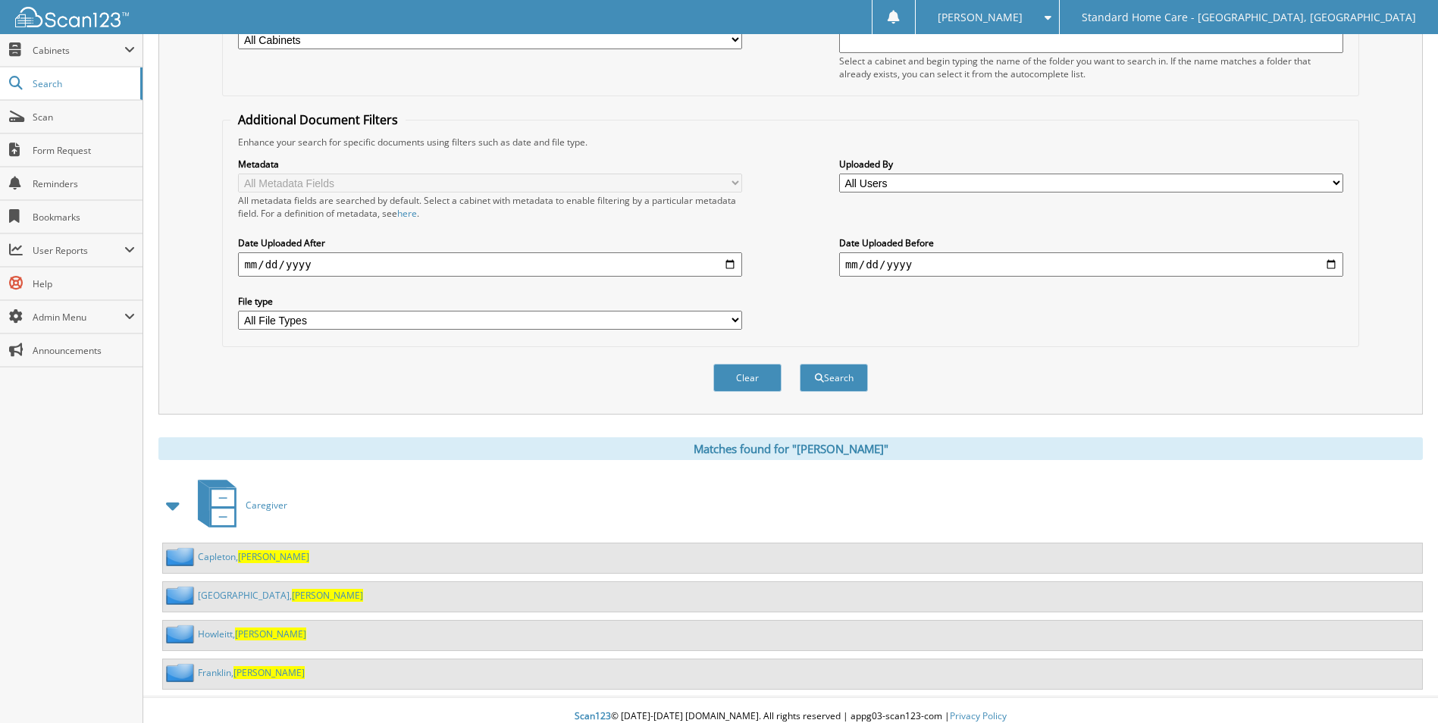
scroll to position [240, 0]
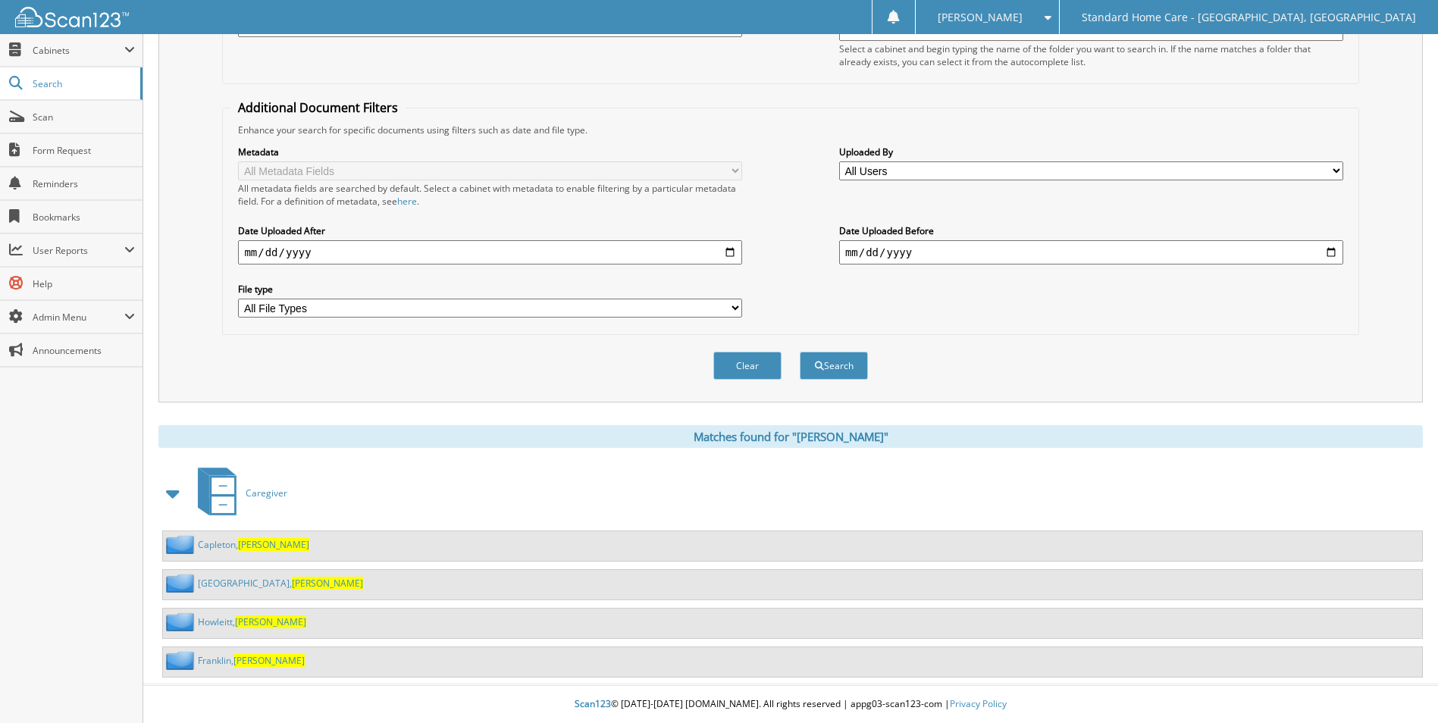
click at [239, 582] on link "[PERSON_NAME][GEOGRAPHIC_DATA]" at bounding box center [280, 583] width 165 height 13
